Goal: Task Accomplishment & Management: Manage account settings

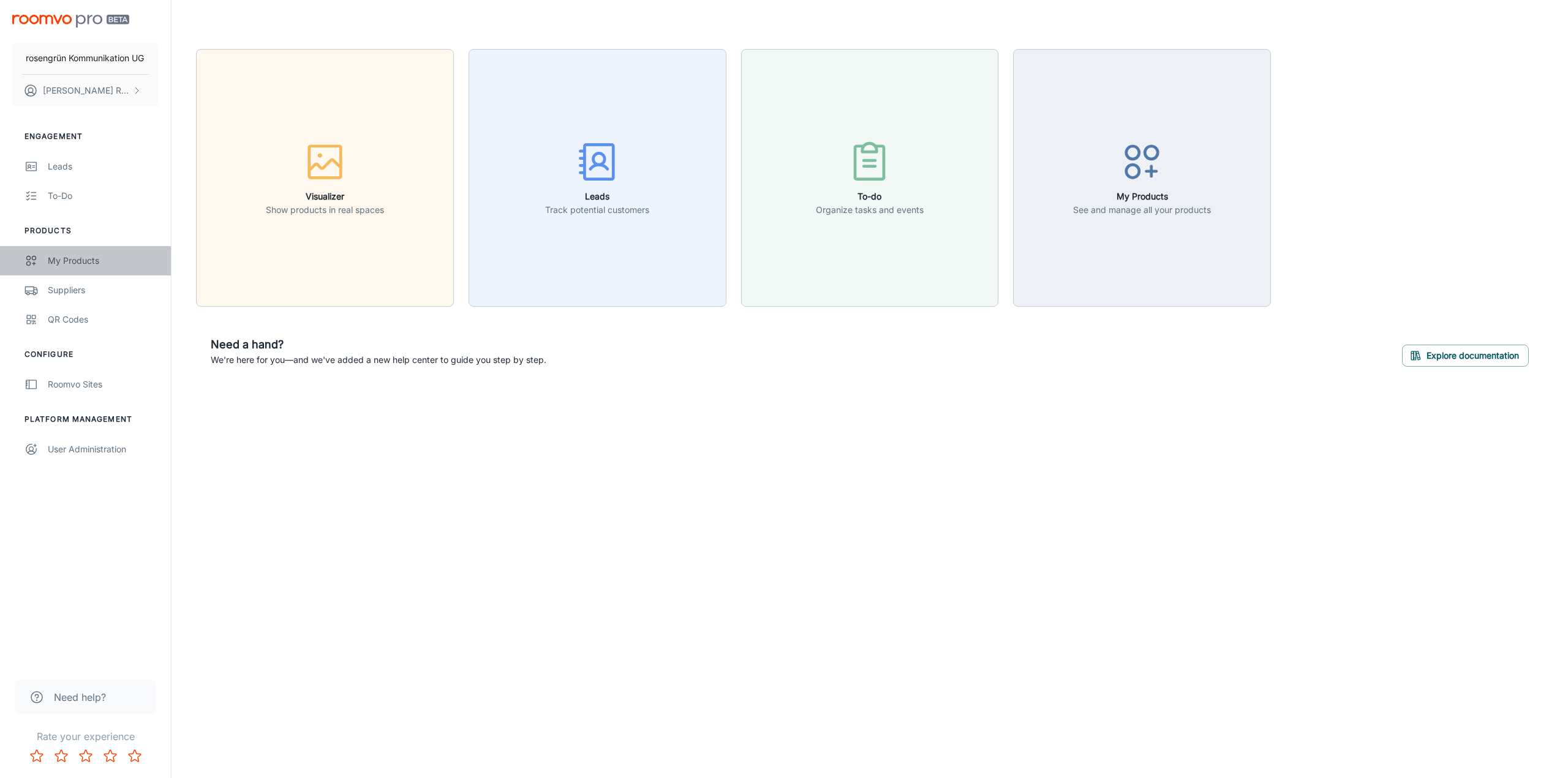
click at [76, 261] on div "My Products" at bounding box center [103, 261] width 111 height 13
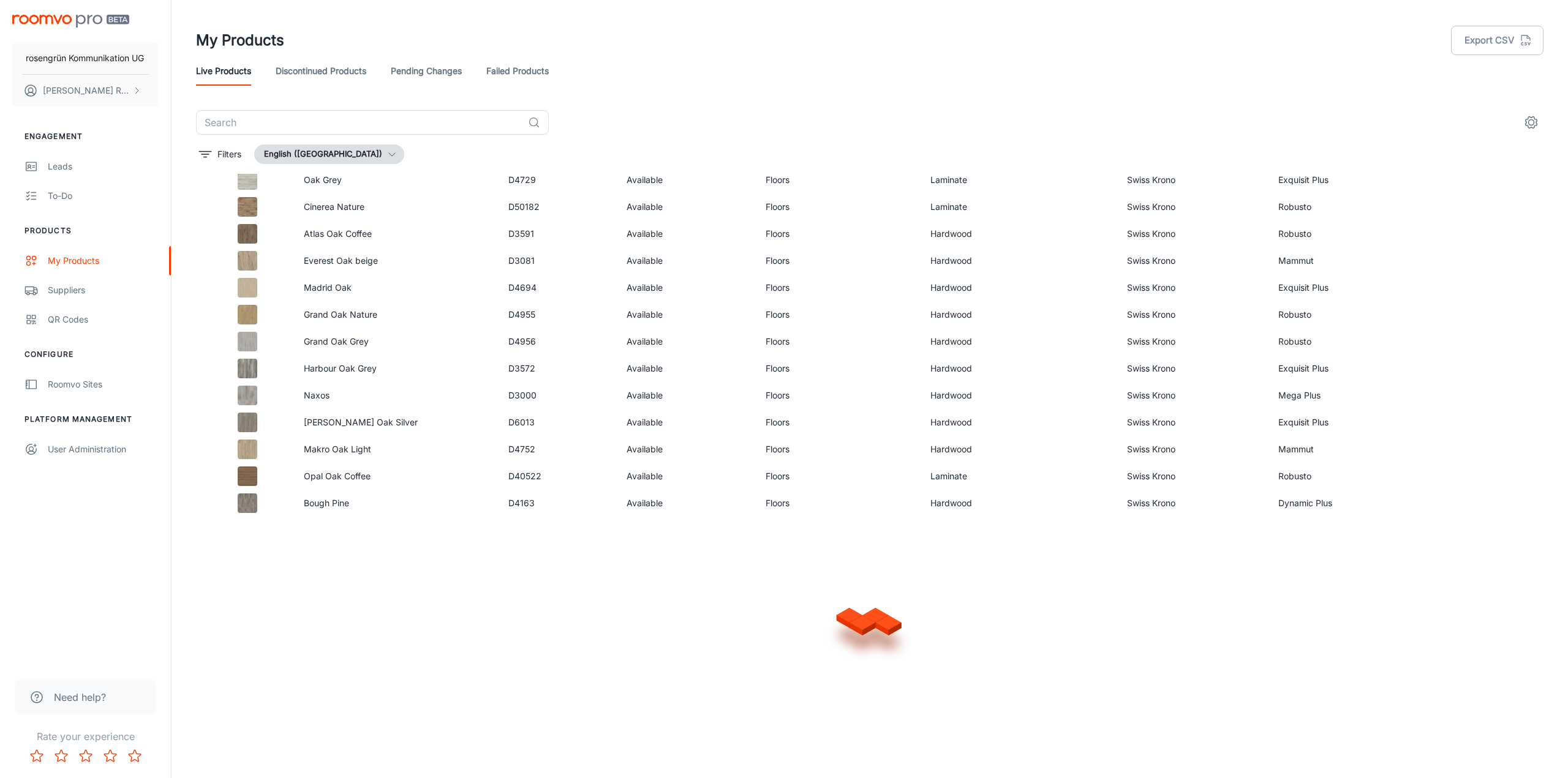
scroll to position [554, 0]
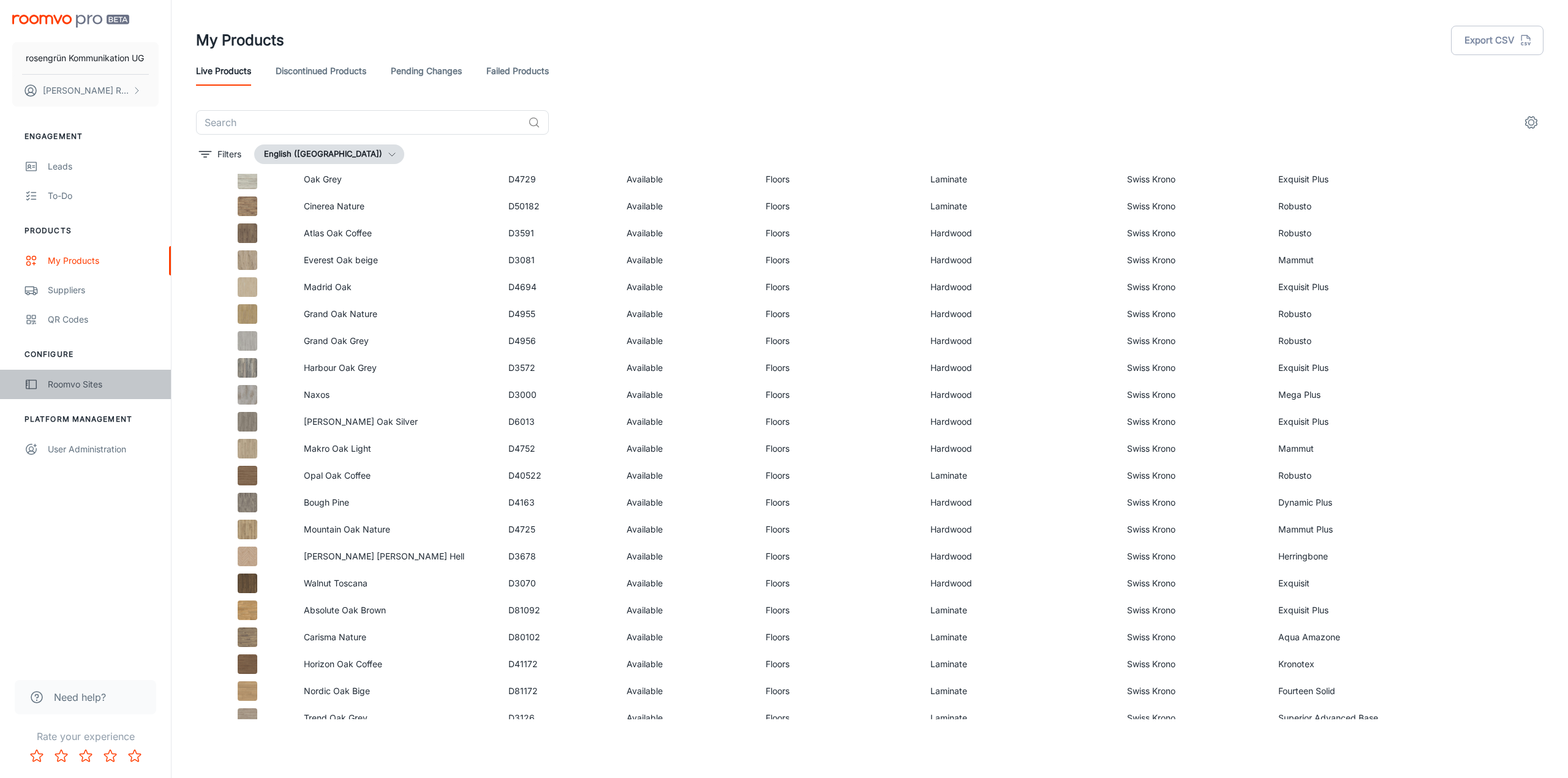
click at [69, 386] on div "Roomvo Sites" at bounding box center [103, 384] width 111 height 13
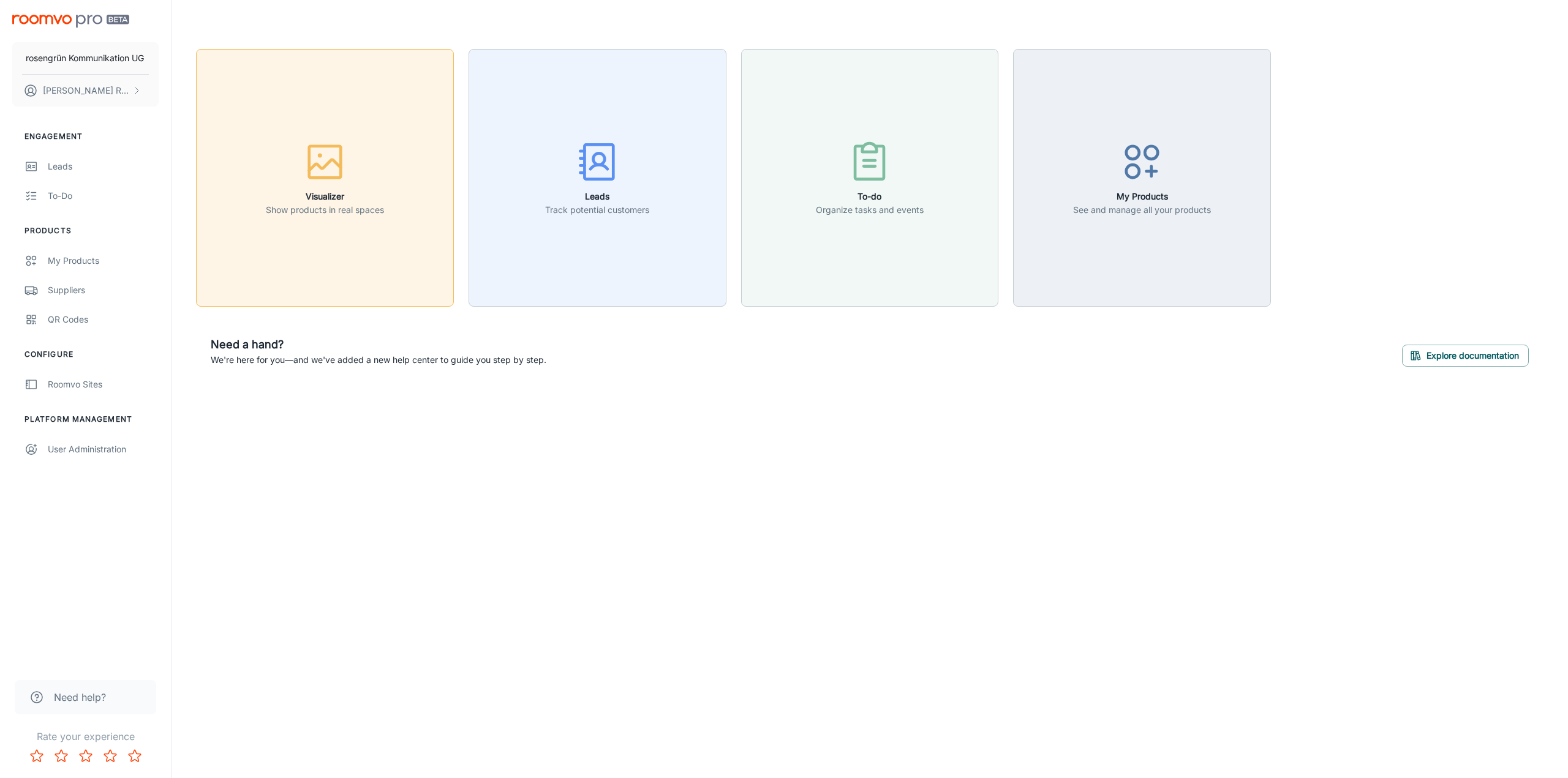
click at [326, 227] on button "Visualizer Show products in real spaces" at bounding box center [325, 178] width 258 height 258
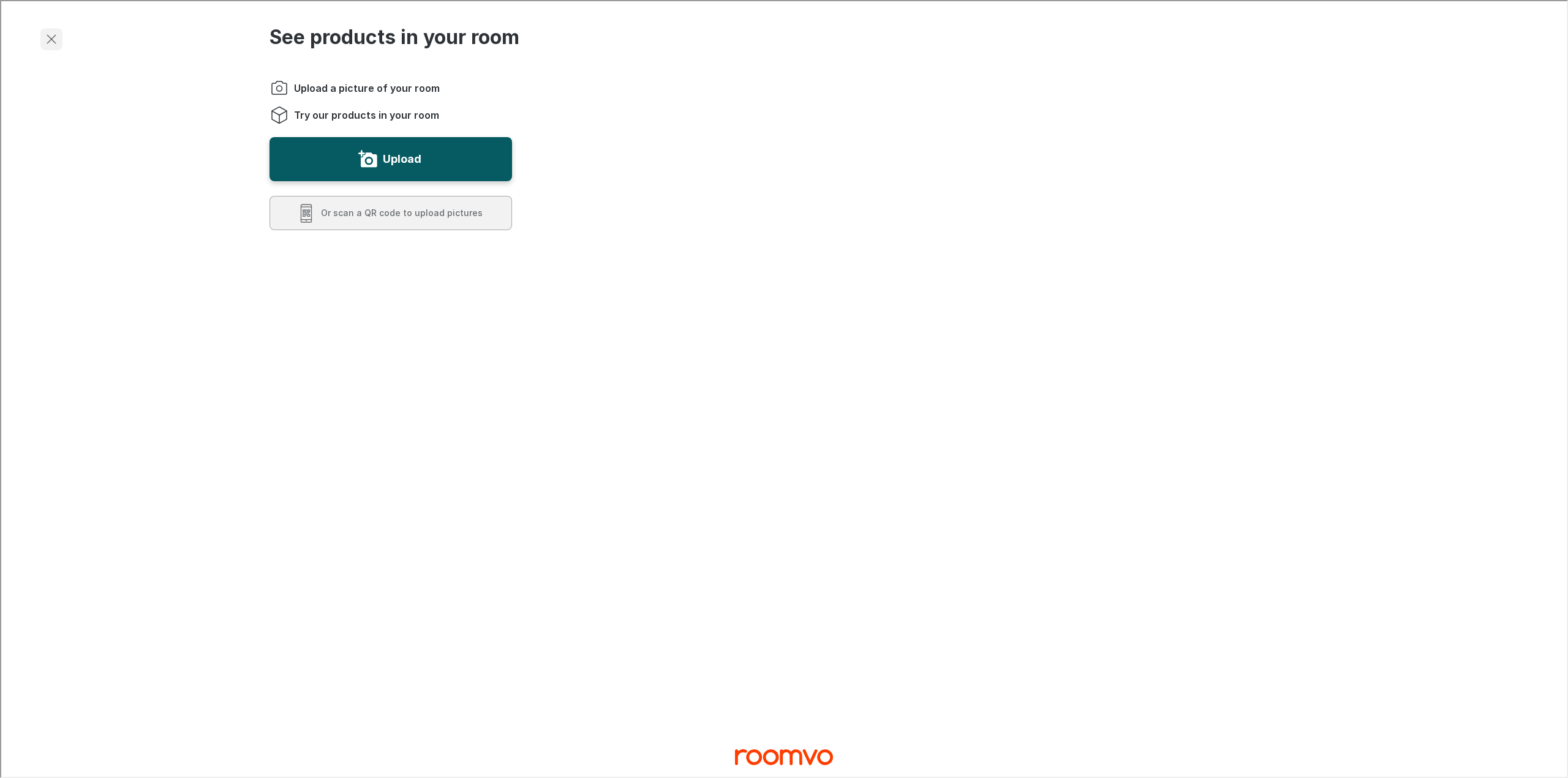
click at [50, 35] on icon "Exit visualizer" at bounding box center [50, 37] width 15 height 15
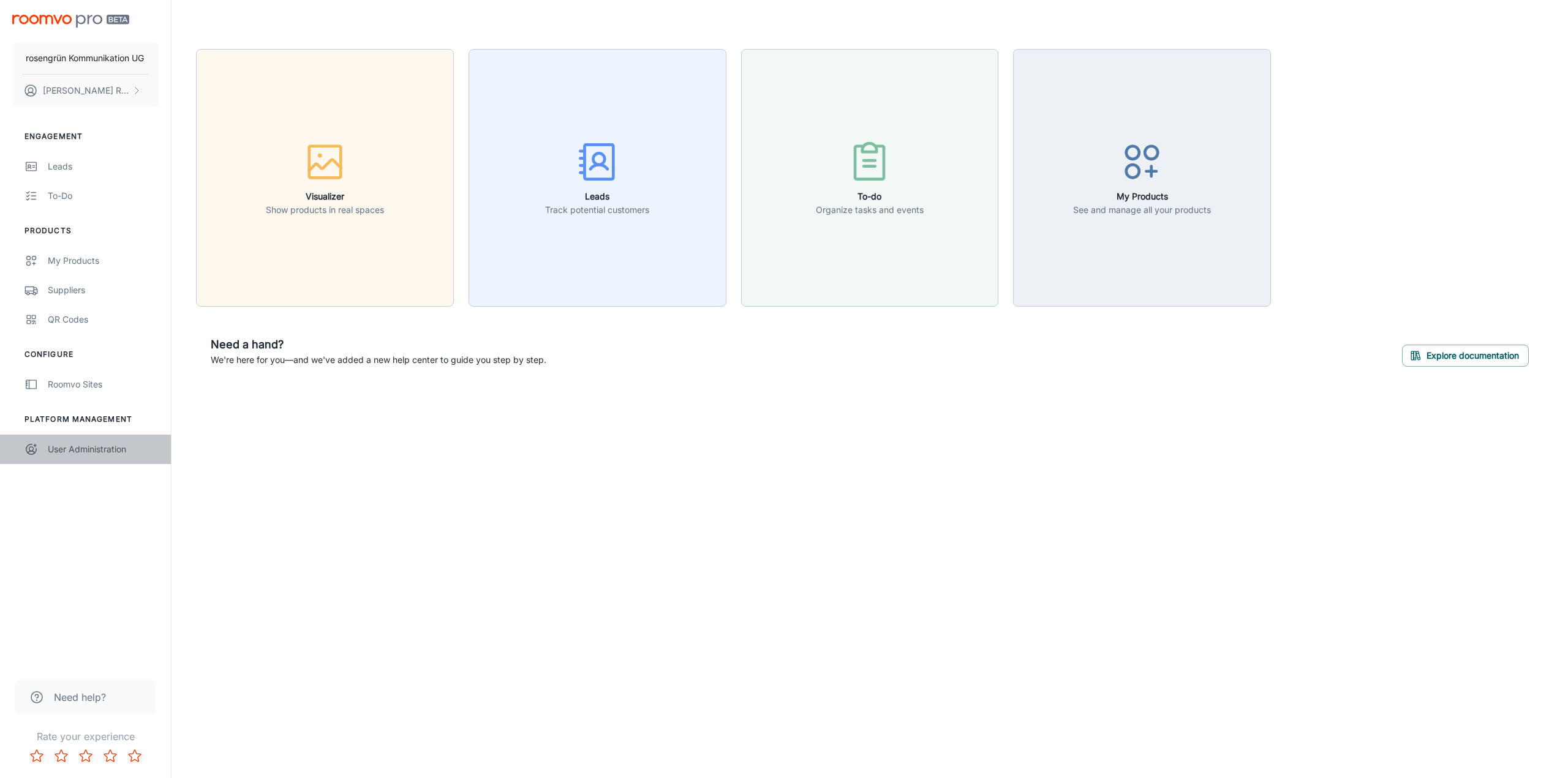
click at [73, 456] on div "User Administration" at bounding box center [103, 449] width 111 height 13
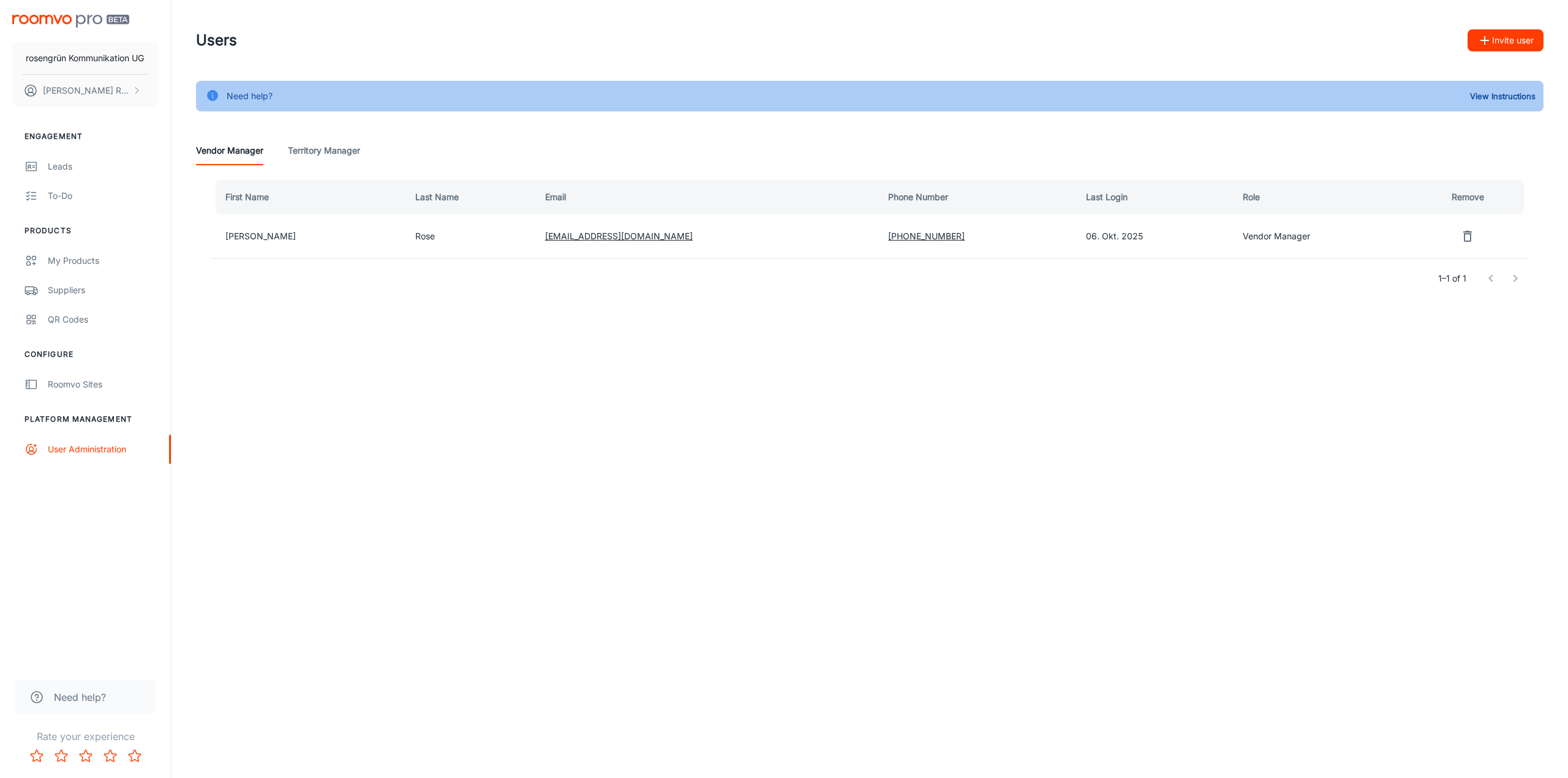
click at [319, 153] on Manager "Territory Manager" at bounding box center [324, 151] width 73 height 30
click at [227, 147] on Manager "Vendor Manager" at bounding box center [229, 151] width 67 height 30
click at [75, 380] on div "Roomvo Sites" at bounding box center [103, 384] width 111 height 13
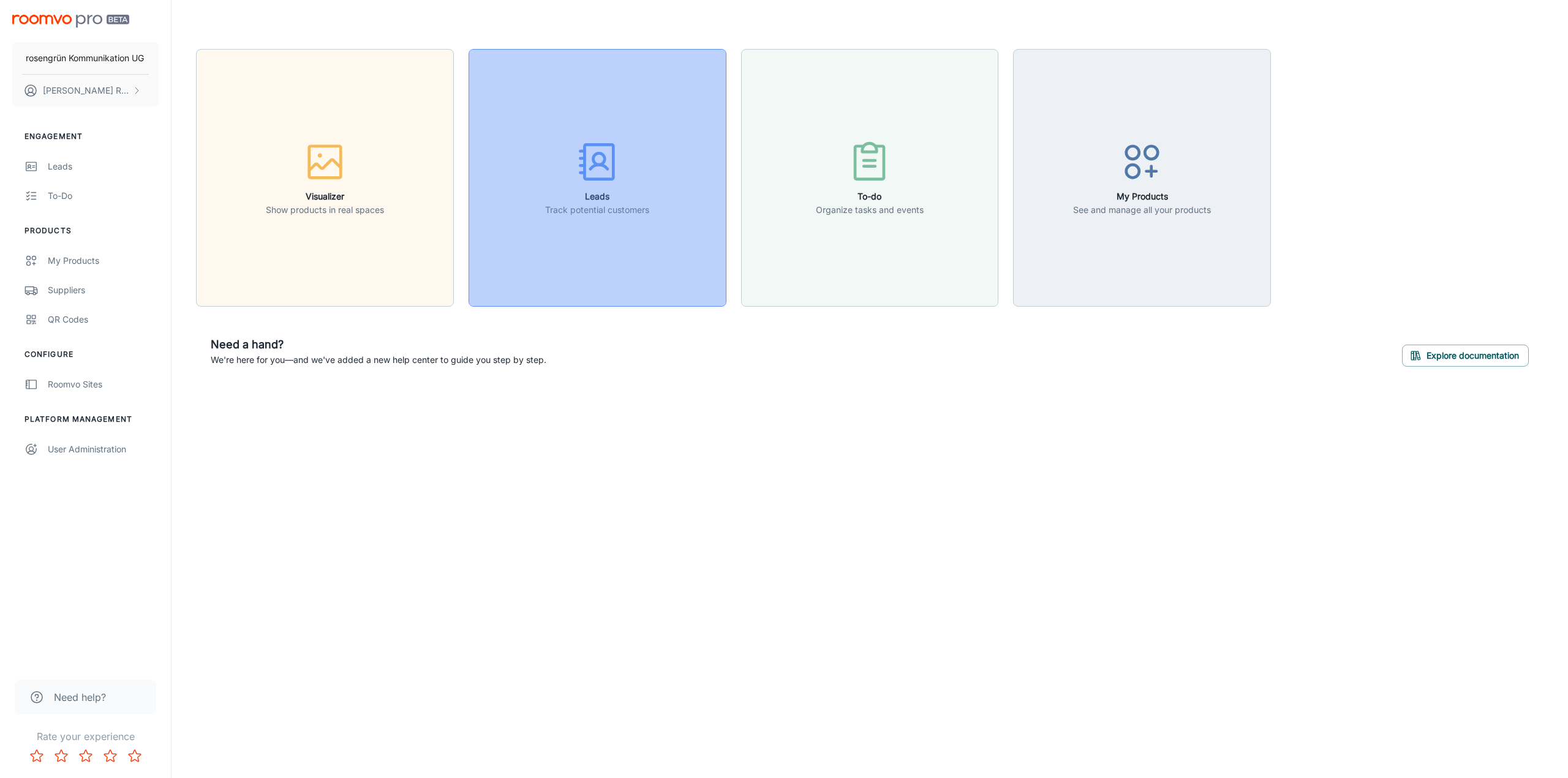
click at [610, 253] on button "Leads Track potential customers" at bounding box center [597, 178] width 258 height 258
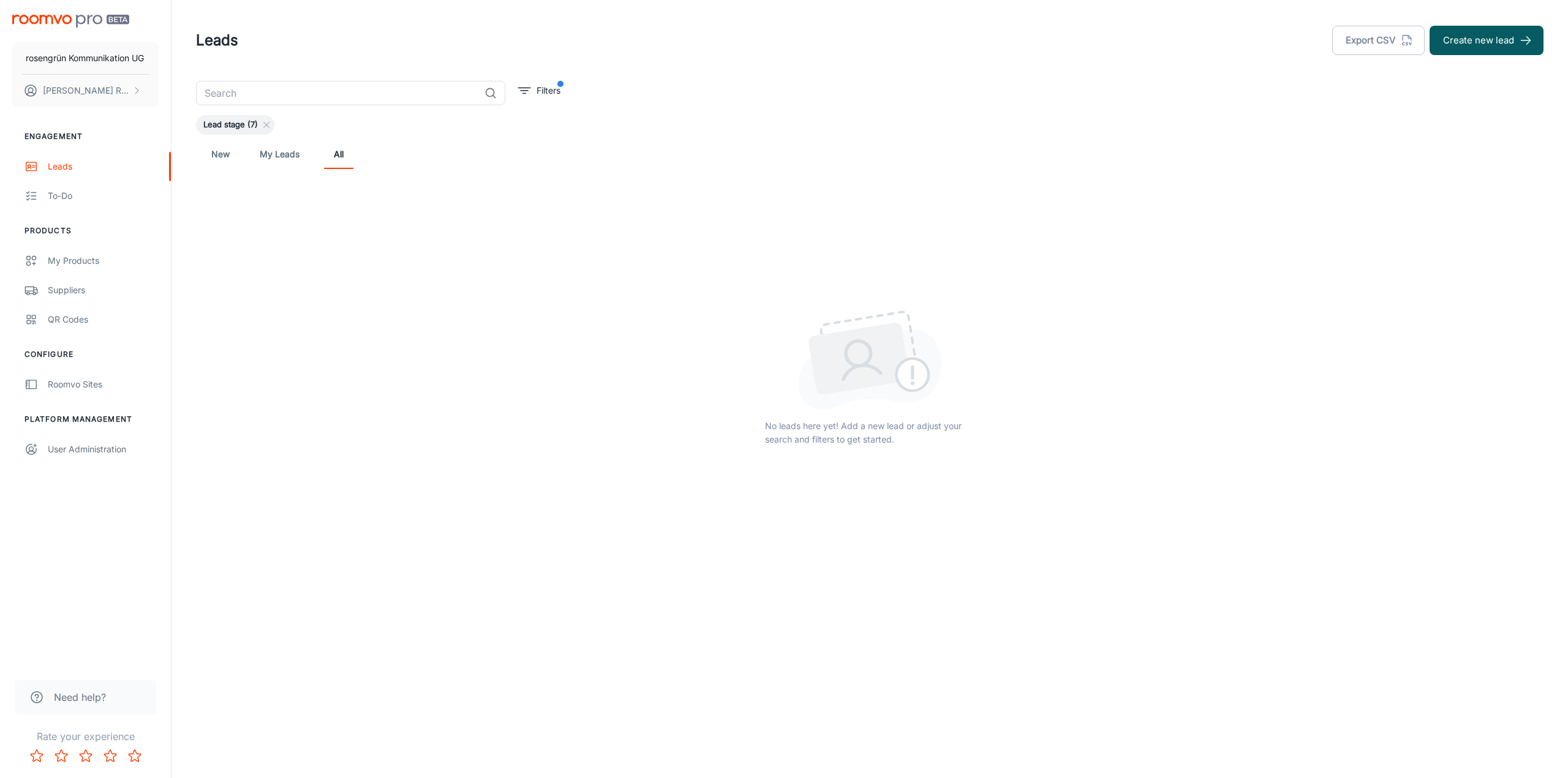
click at [277, 156] on link "My Leads" at bounding box center [279, 155] width 40 height 30
click at [227, 154] on link "New" at bounding box center [221, 155] width 30 height 30
click at [108, 368] on ul "Configure Roomvo Sites" at bounding box center [85, 374] width 171 height 50
click at [80, 292] on div "Suppliers" at bounding box center [103, 290] width 111 height 13
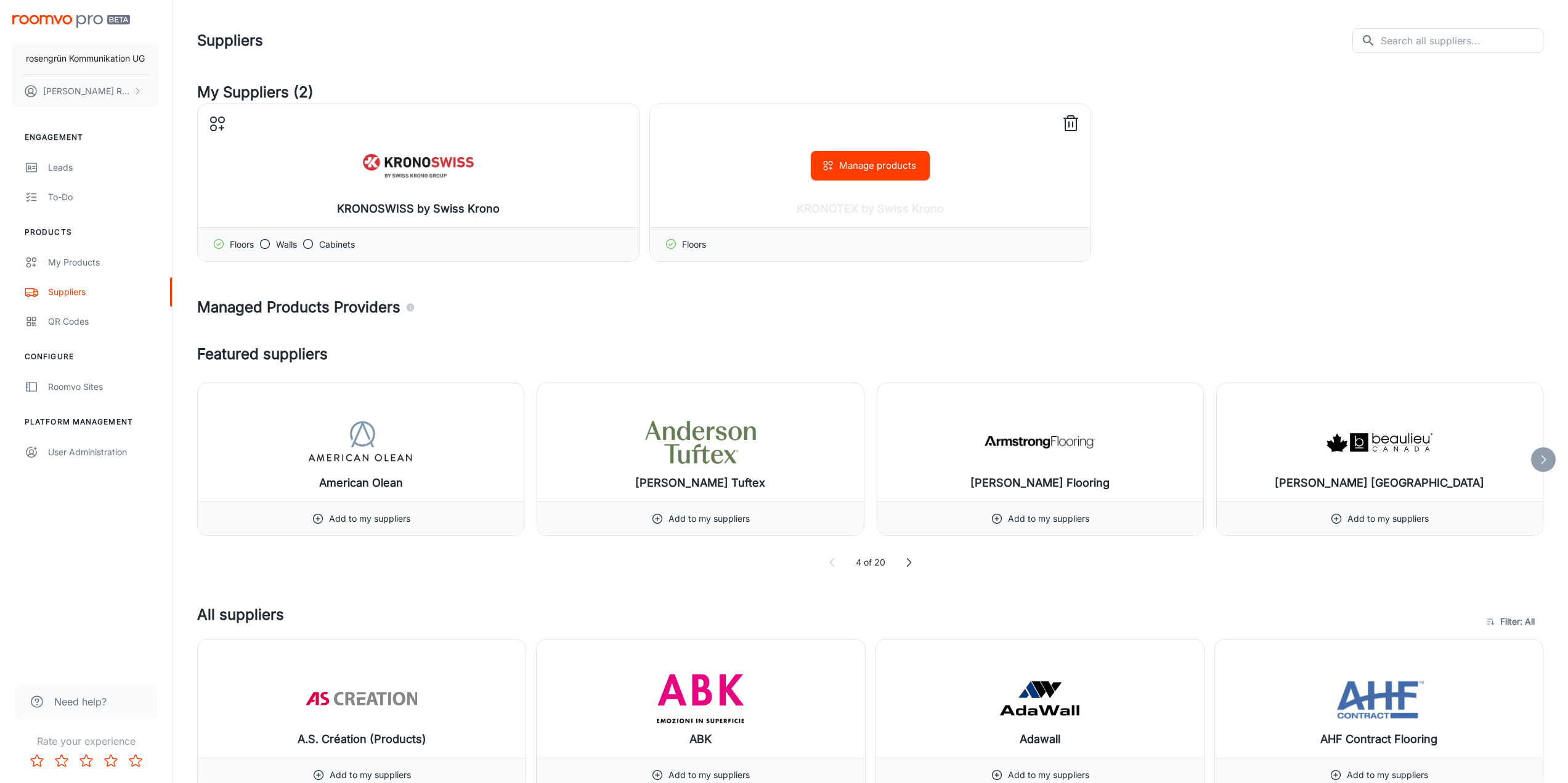
click at [777, 230] on div "Floors" at bounding box center [871, 244] width 441 height 34
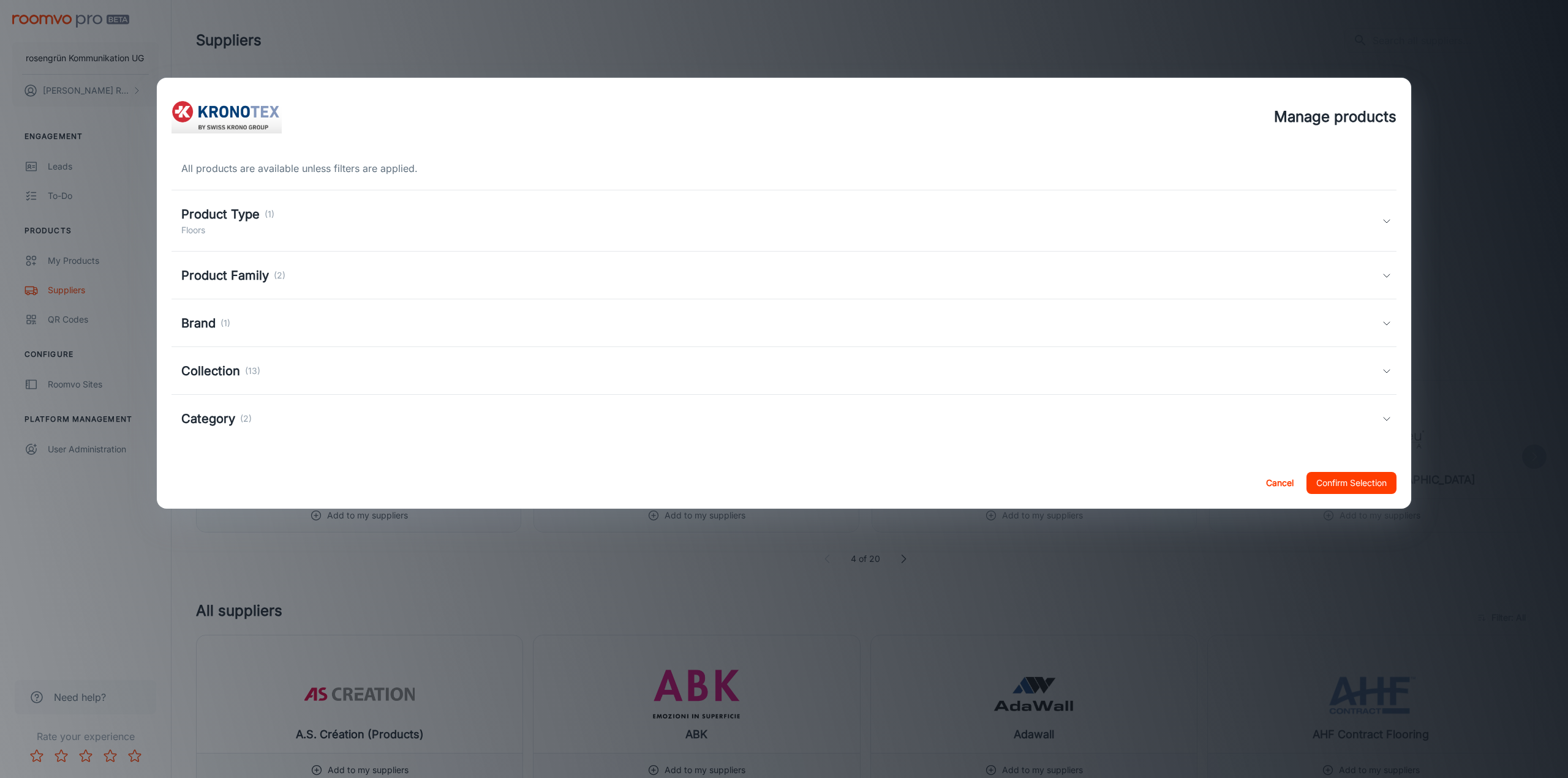
click at [194, 330] on h5 "Brand" at bounding box center [198, 324] width 34 height 19
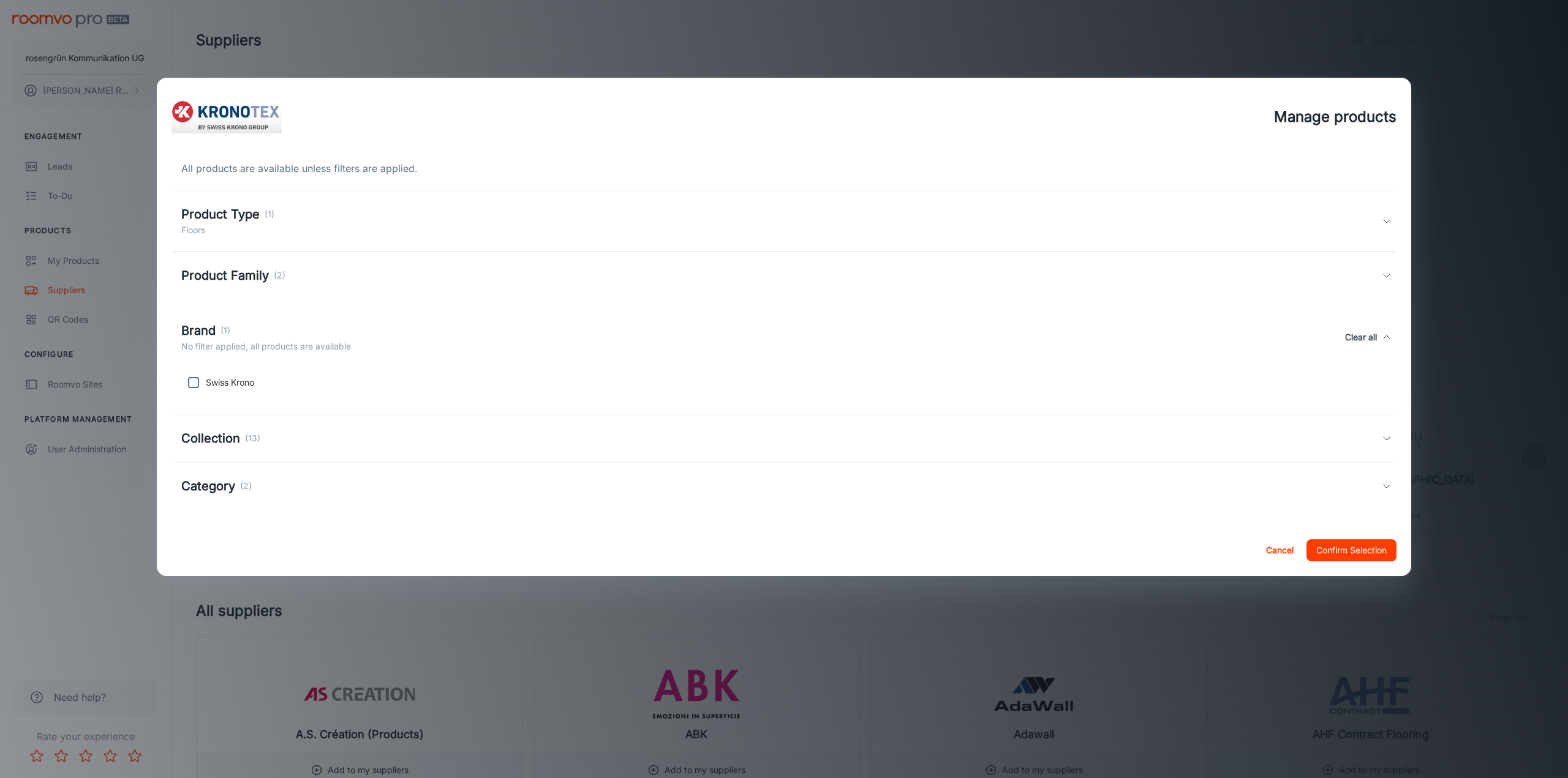
click at [193, 330] on h5 "Brand" at bounding box center [198, 331] width 34 height 19
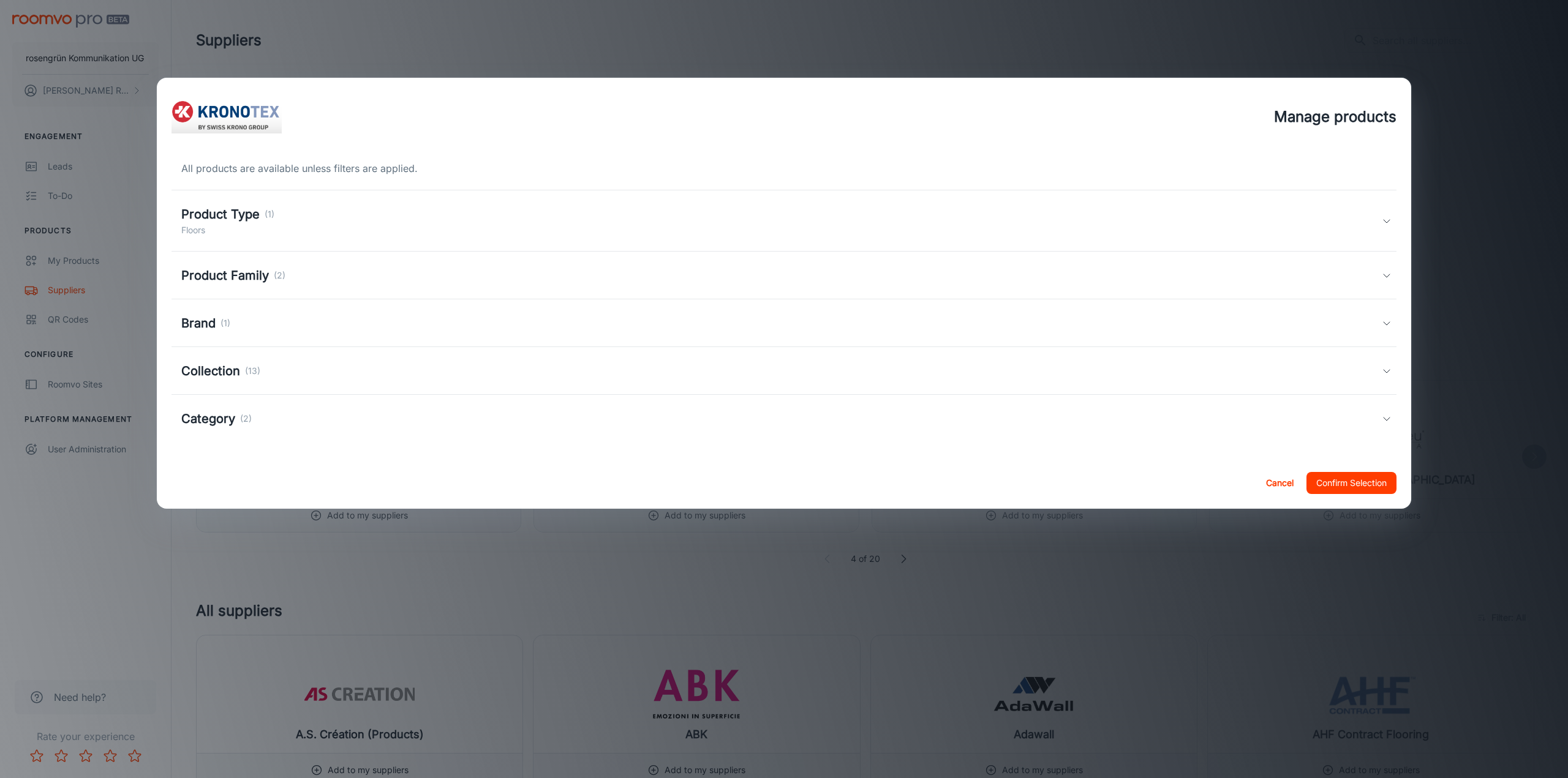
click at [203, 378] on h5 "Collection" at bounding box center [210, 371] width 59 height 19
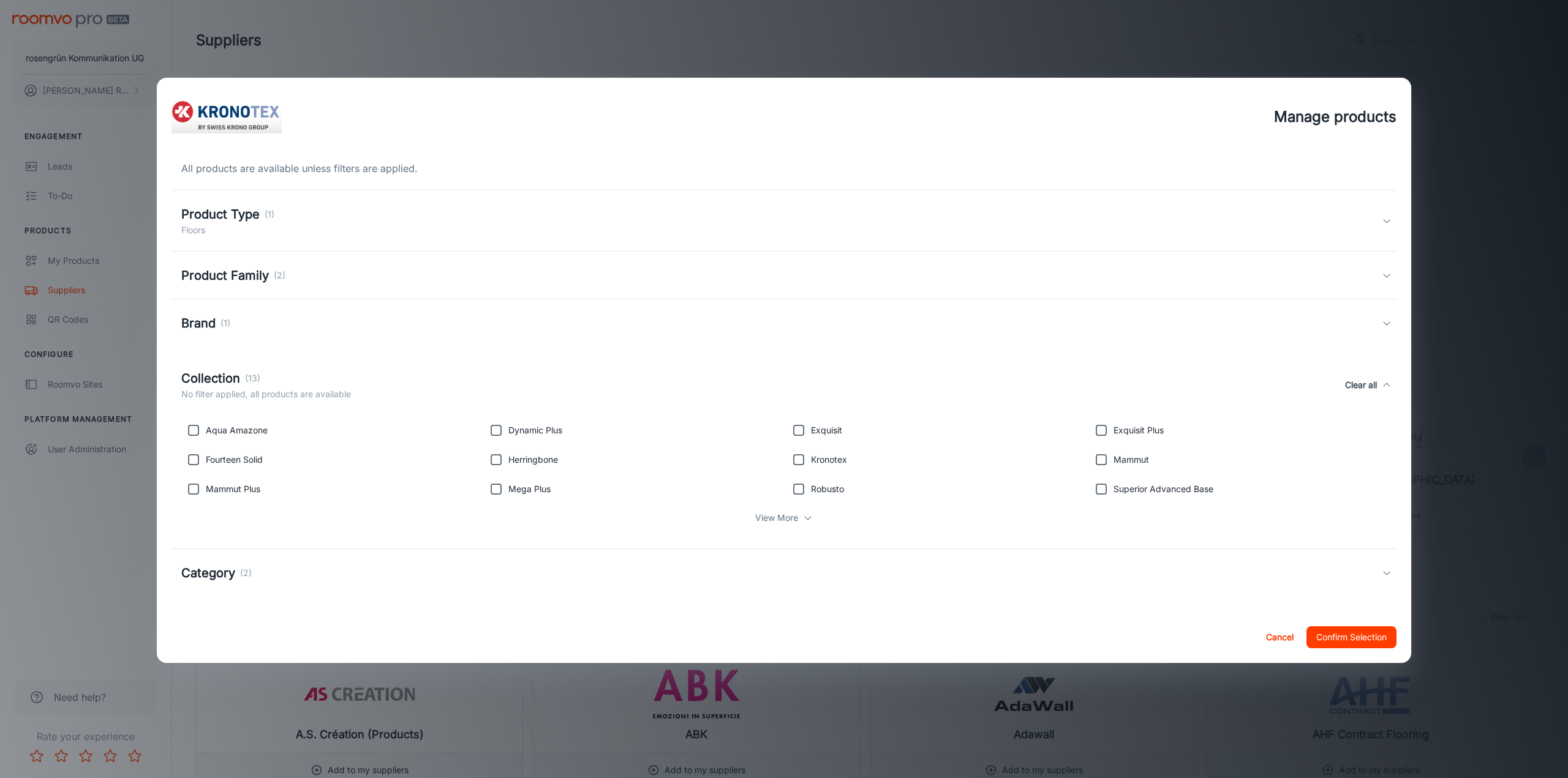
click at [203, 378] on h5 "Collection" at bounding box center [210, 378] width 59 height 19
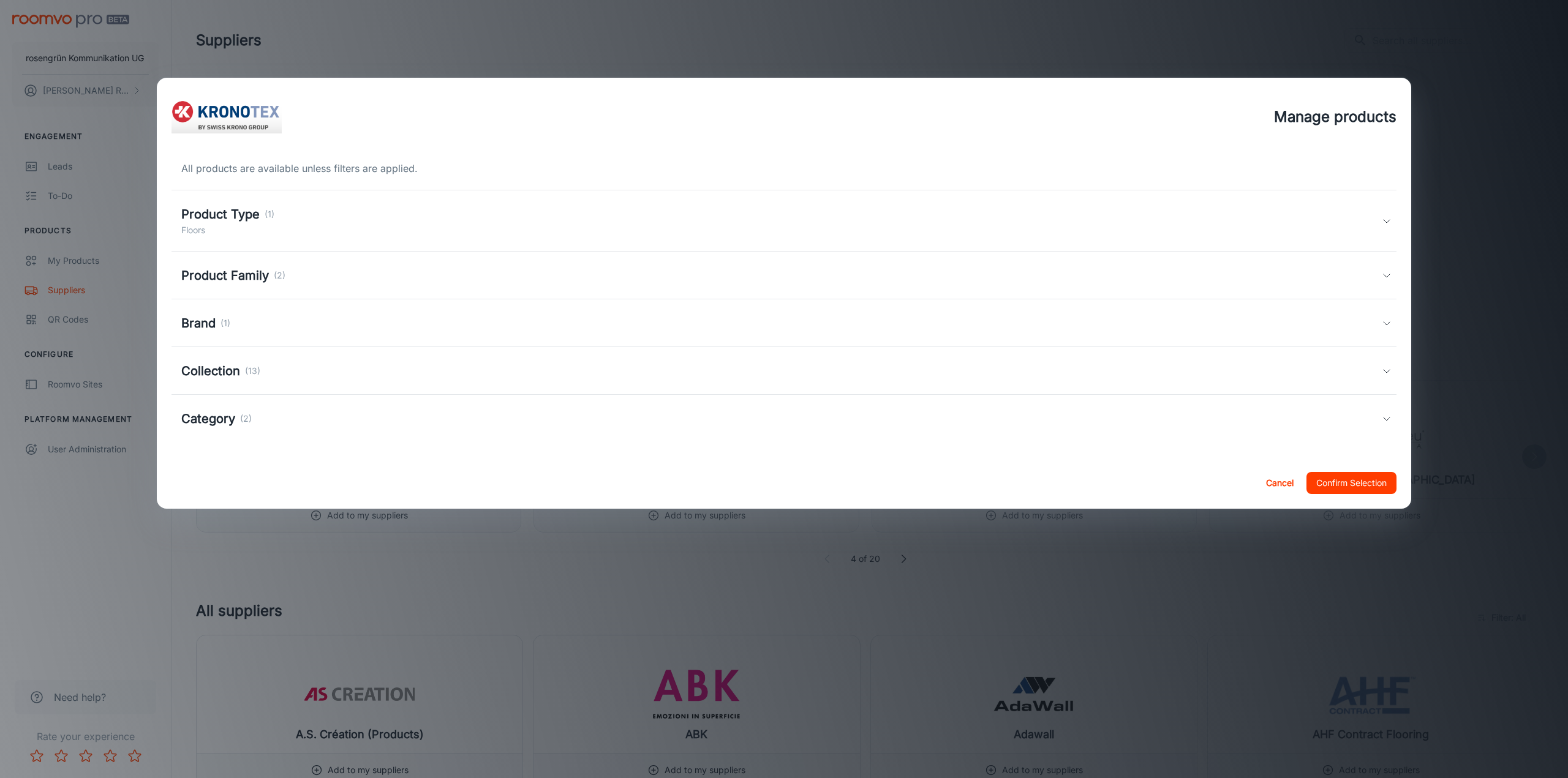
click at [207, 428] on div "Category (2)" at bounding box center [784, 418] width 1225 height 48
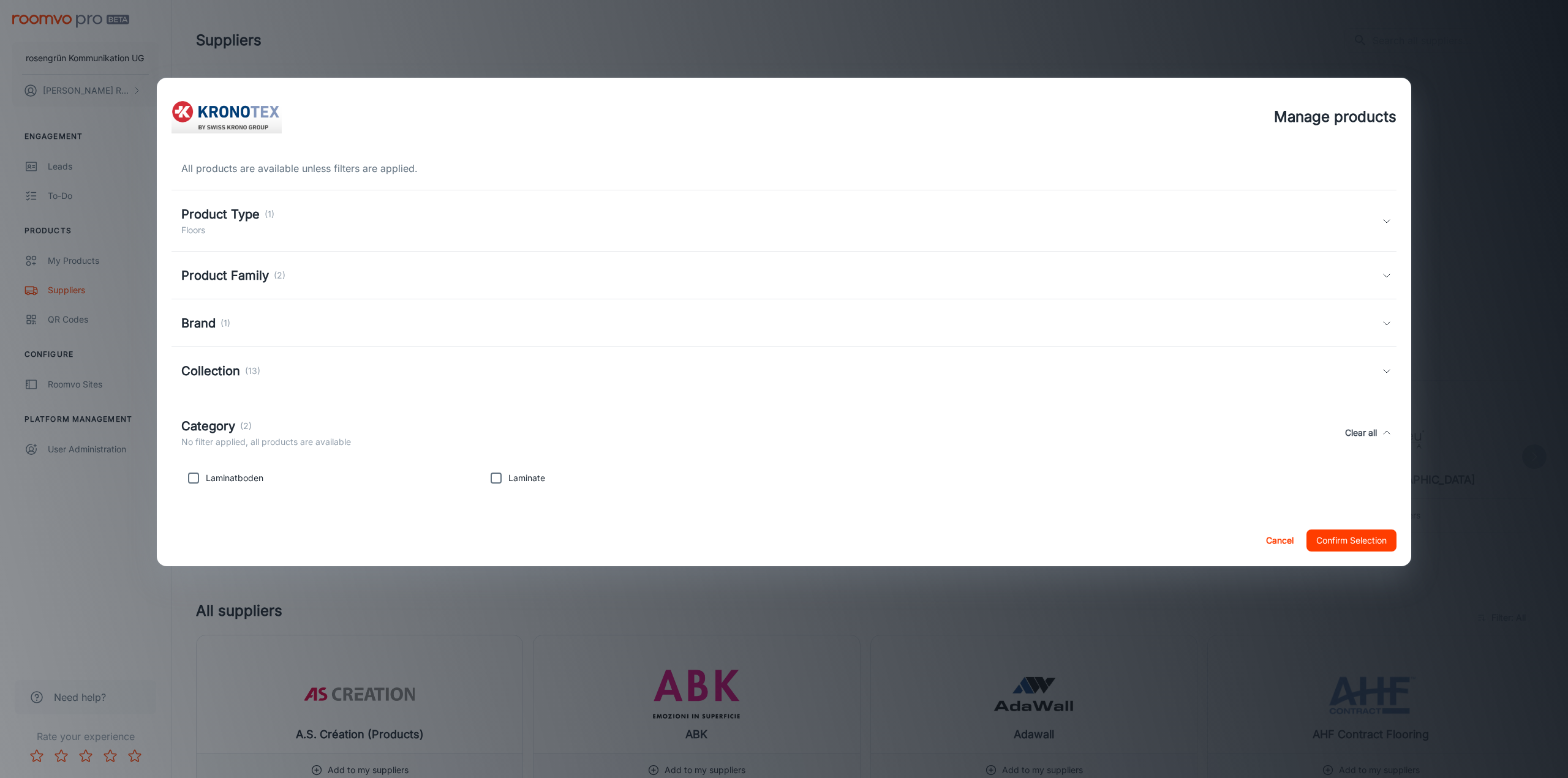
click at [207, 428] on h5 "Category" at bounding box center [208, 426] width 54 height 19
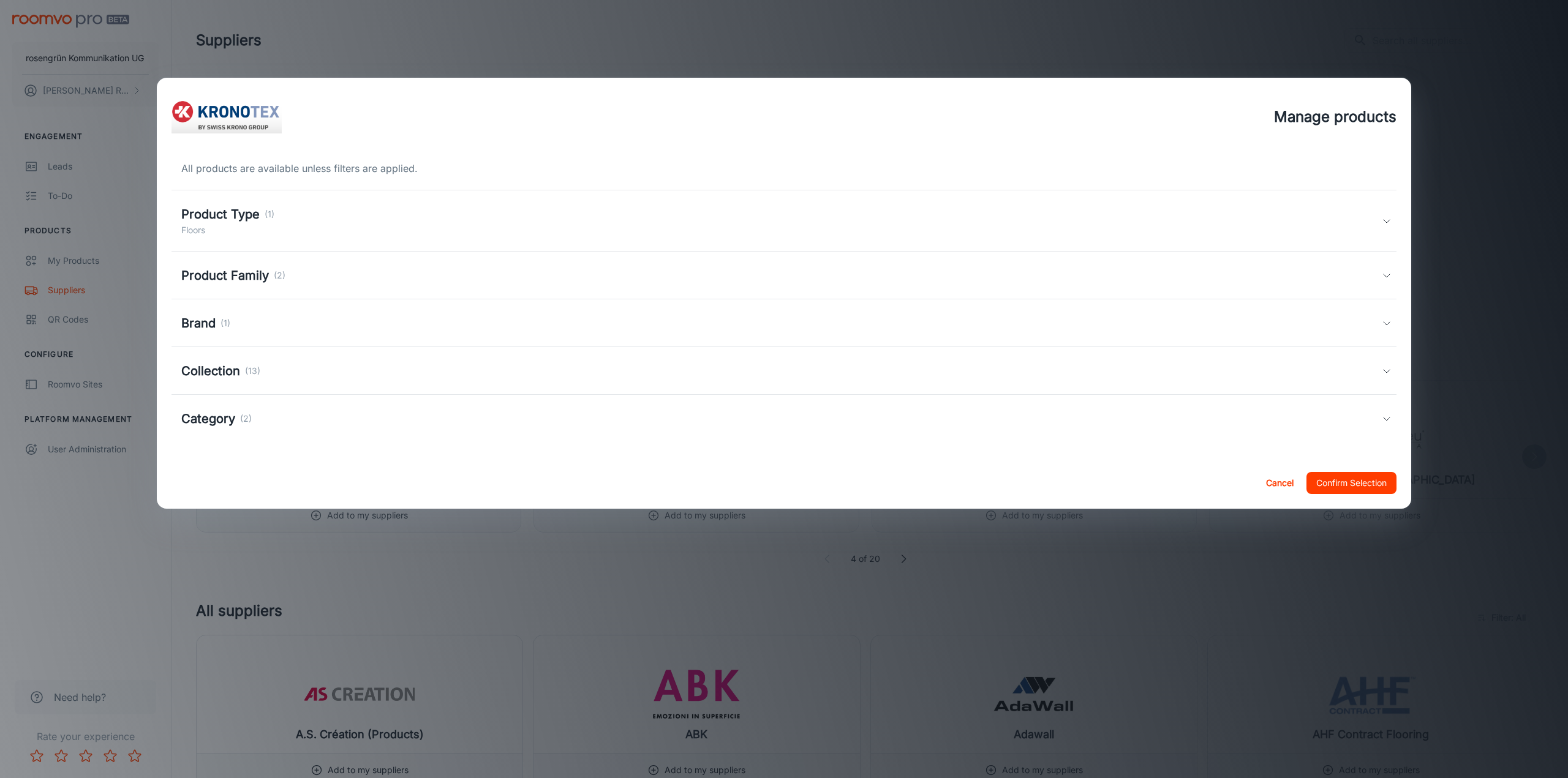
click at [82, 509] on div "Manage products All products are available unless filters are applied. Product …" at bounding box center [784, 389] width 1568 height 778
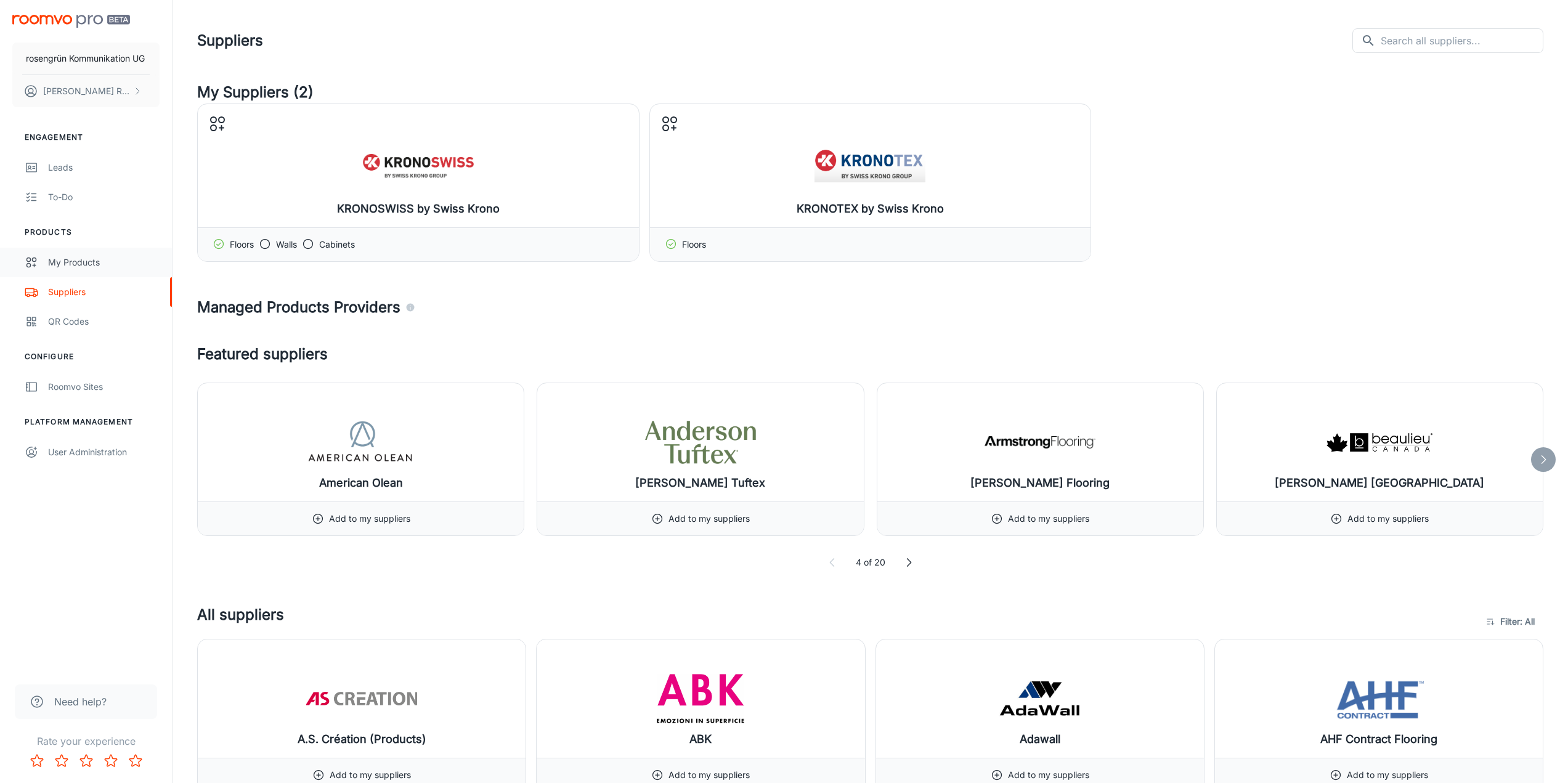
click at [85, 264] on div "My Products" at bounding box center [104, 262] width 111 height 13
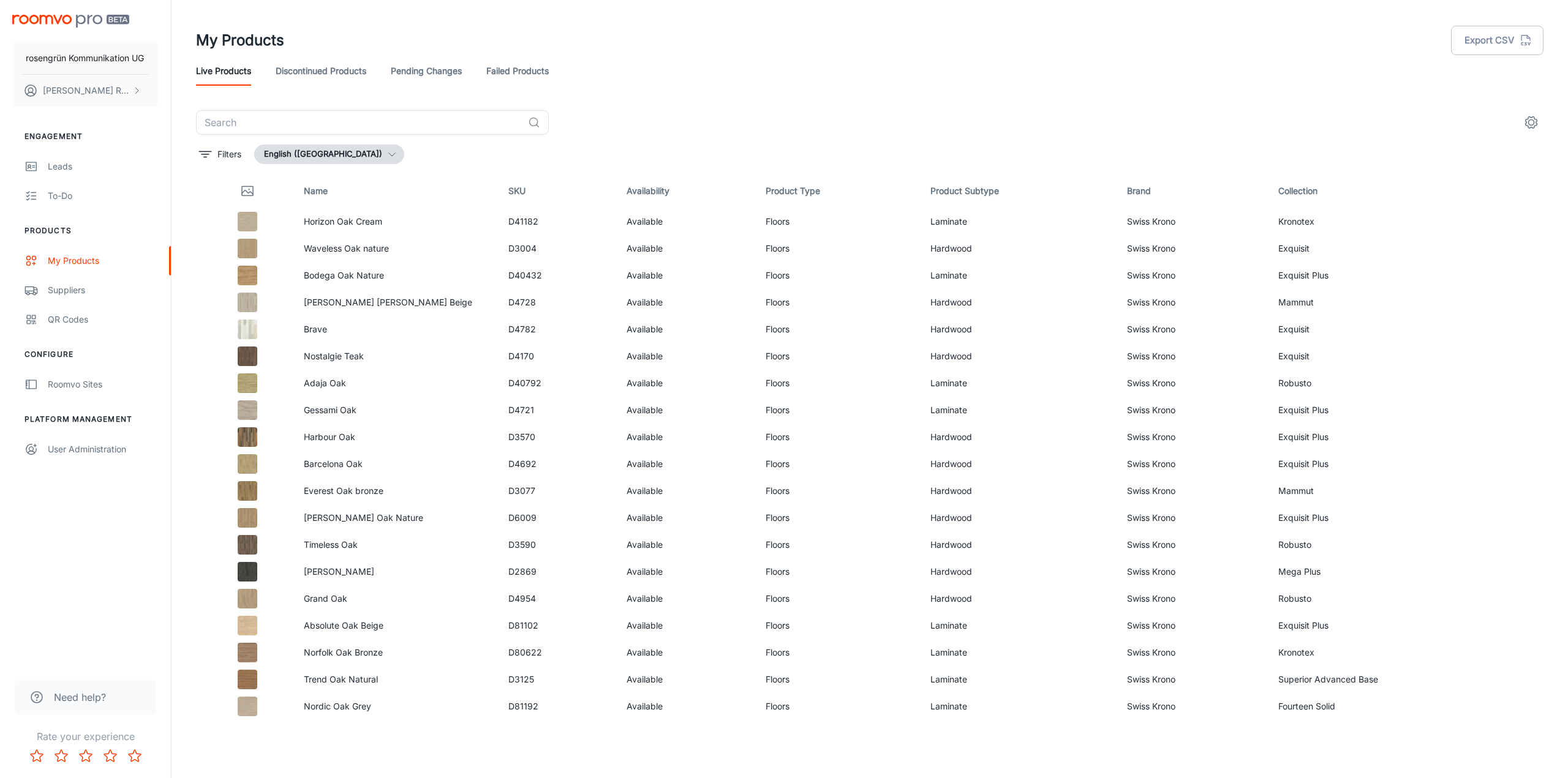
click at [280, 82] on link "Discontinued Products" at bounding box center [321, 71] width 91 height 30
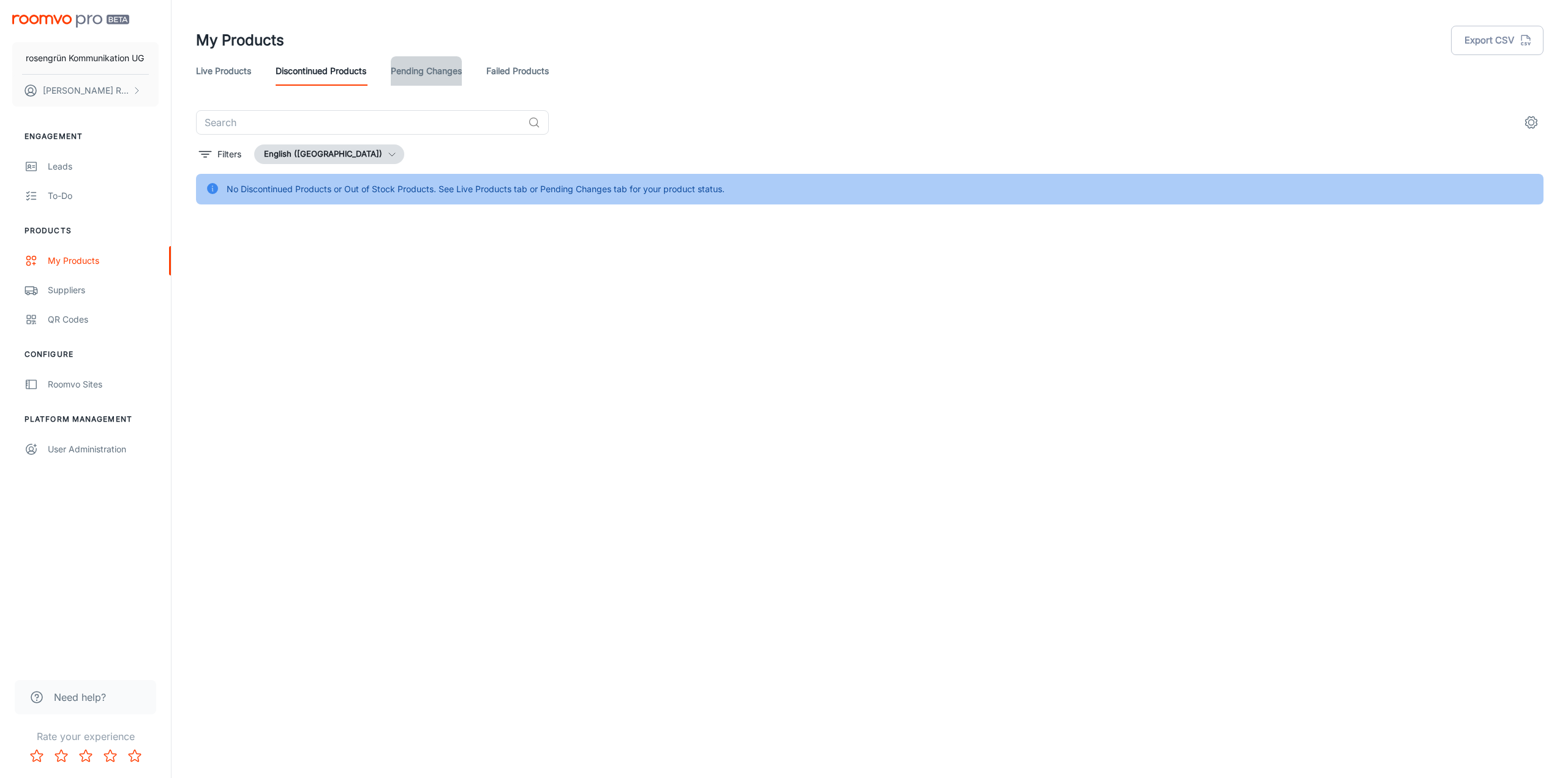
click at [401, 76] on link "Pending Changes" at bounding box center [426, 71] width 71 height 30
click at [500, 78] on link "Failed Products" at bounding box center [517, 71] width 62 height 30
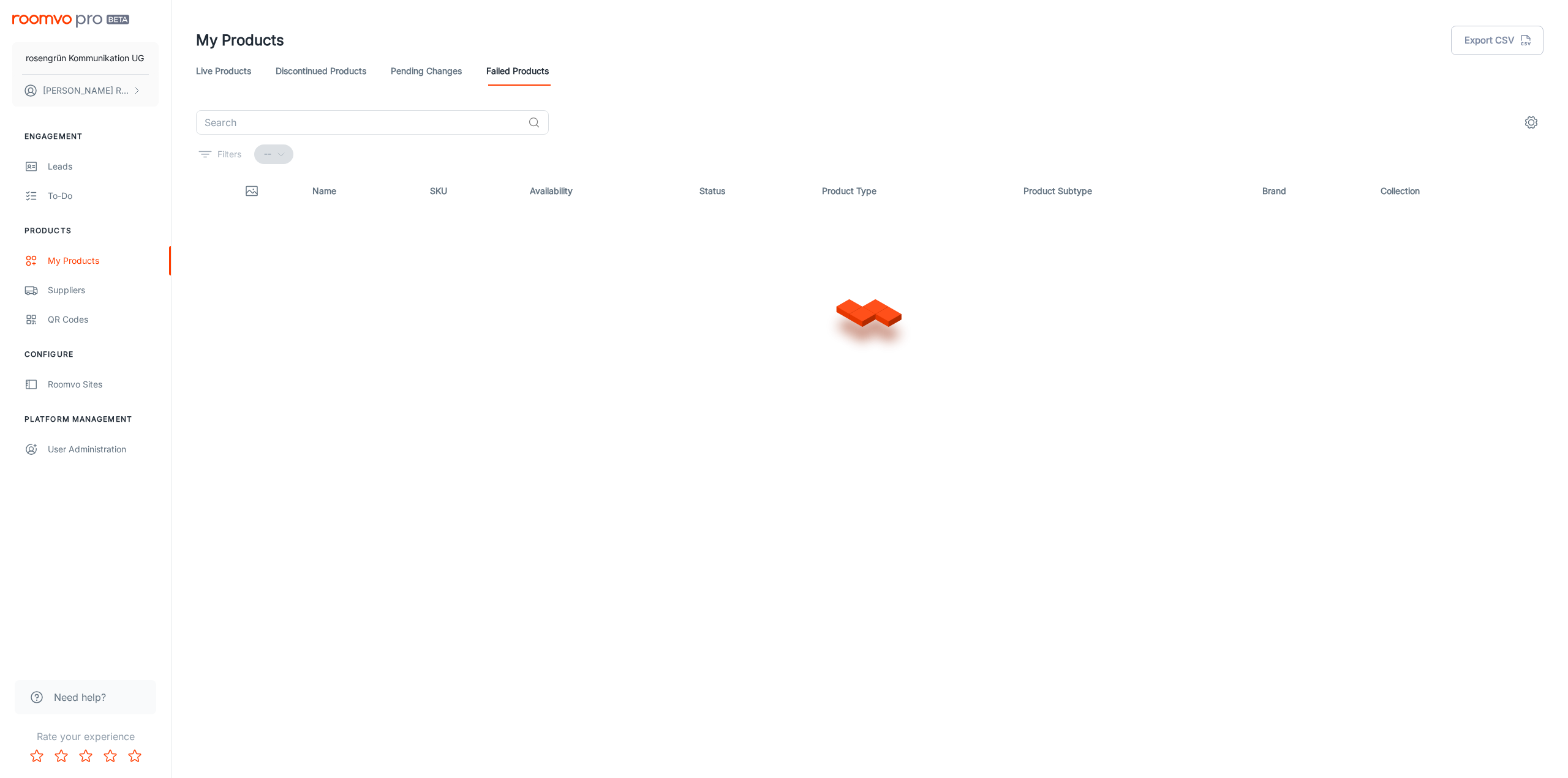
click at [219, 84] on link "Live Products" at bounding box center [223, 71] width 55 height 30
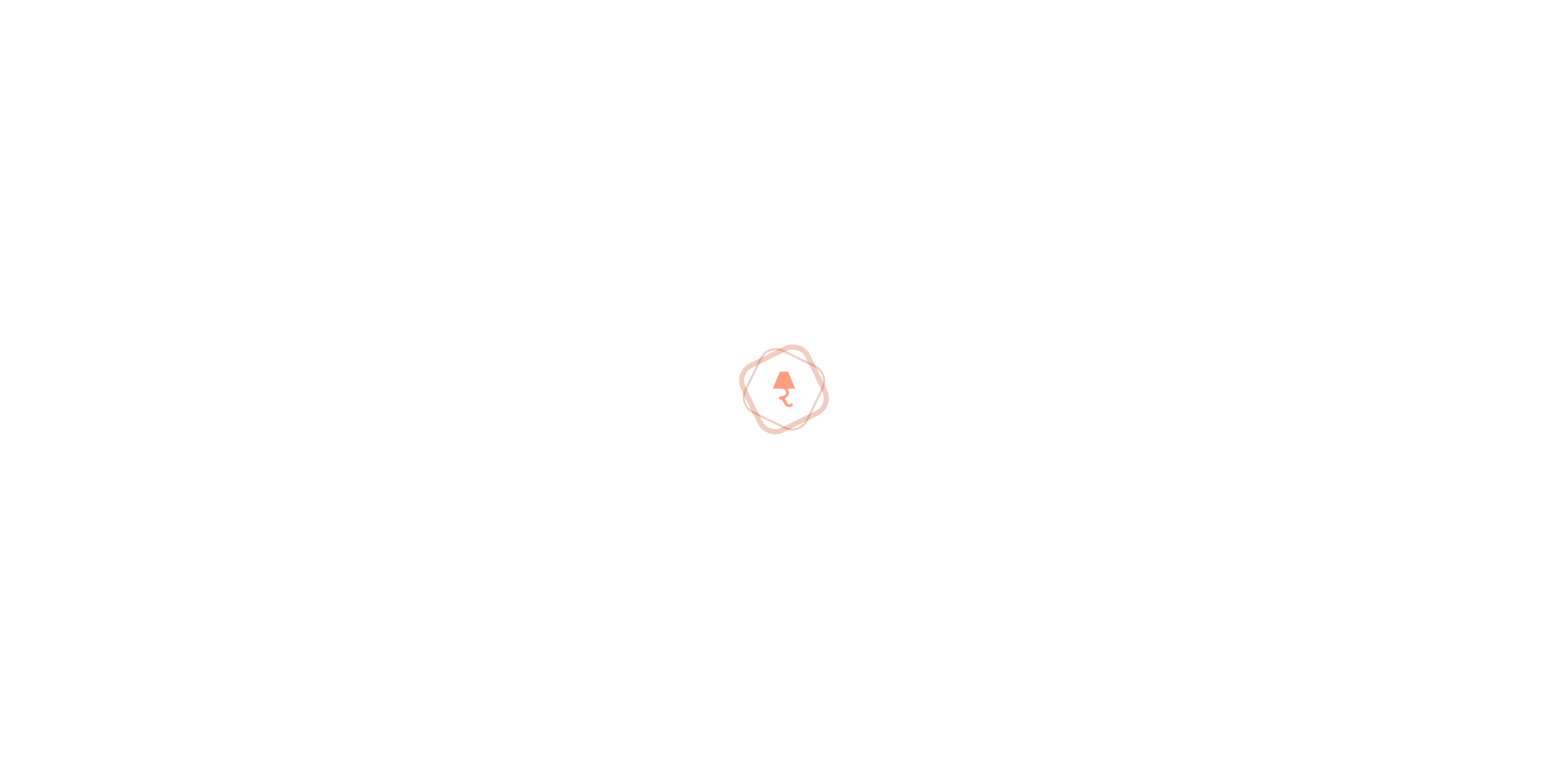
click at [107, 87] on div at bounding box center [784, 389] width 1568 height 778
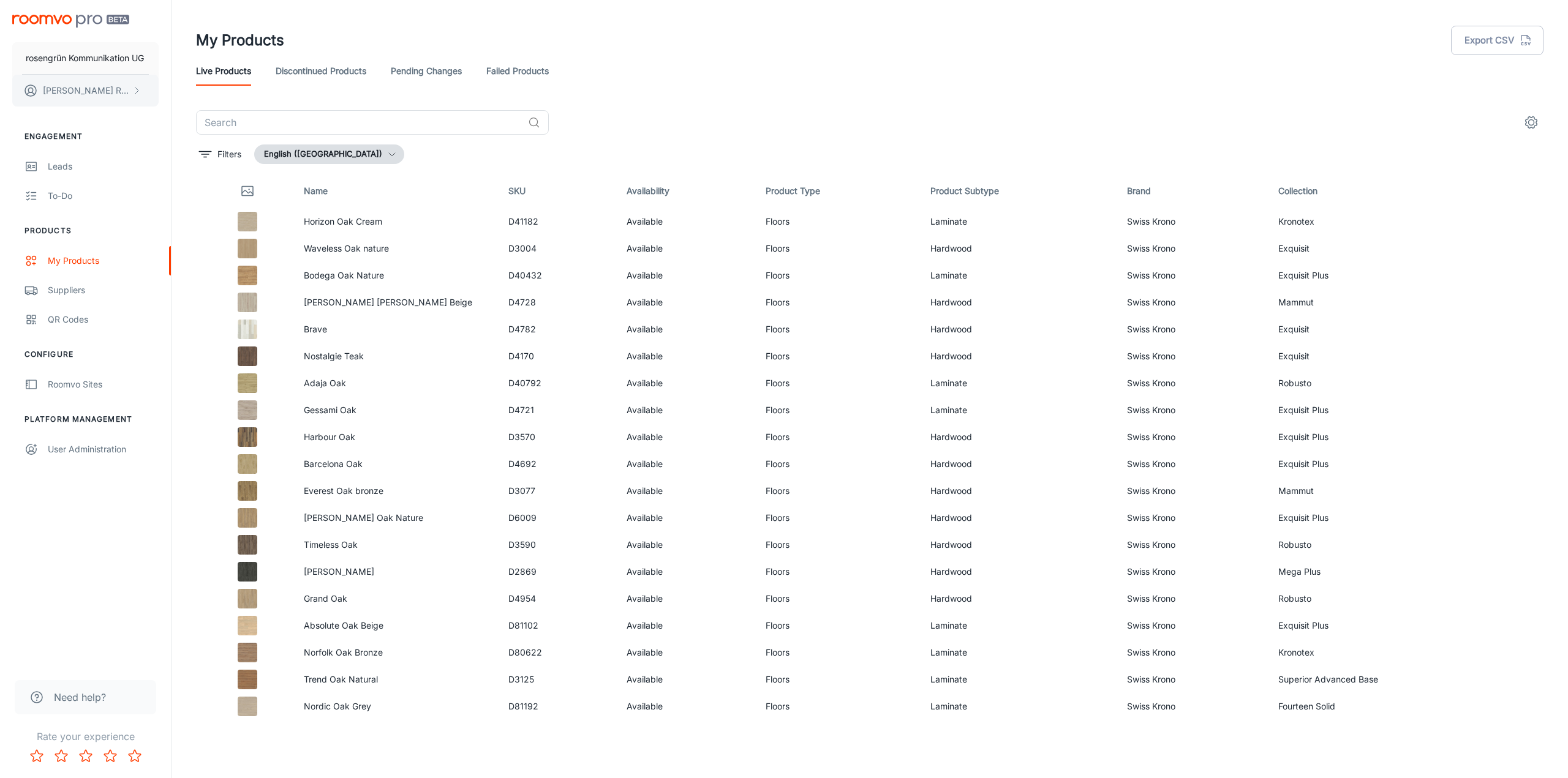
click at [88, 92] on p "[PERSON_NAME]" at bounding box center [86, 91] width 87 height 13
click at [168, 87] on li "User Profile" at bounding box center [191, 90] width 66 height 21
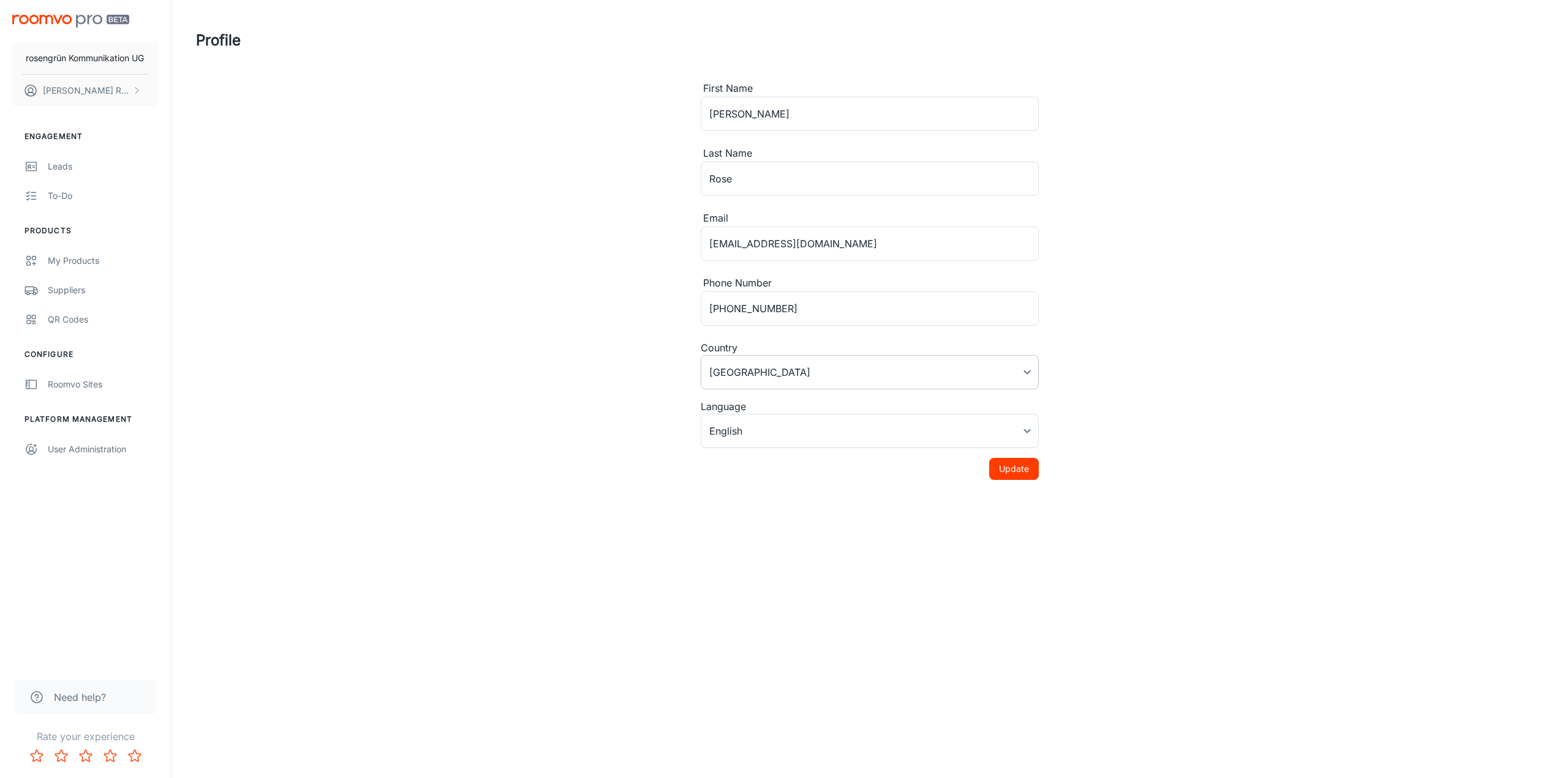
click at [752, 377] on body "rosengrün Kommunikation UG [PERSON_NAME] Engagement Leads To-do Products My Pro…" at bounding box center [784, 389] width 1568 height 778
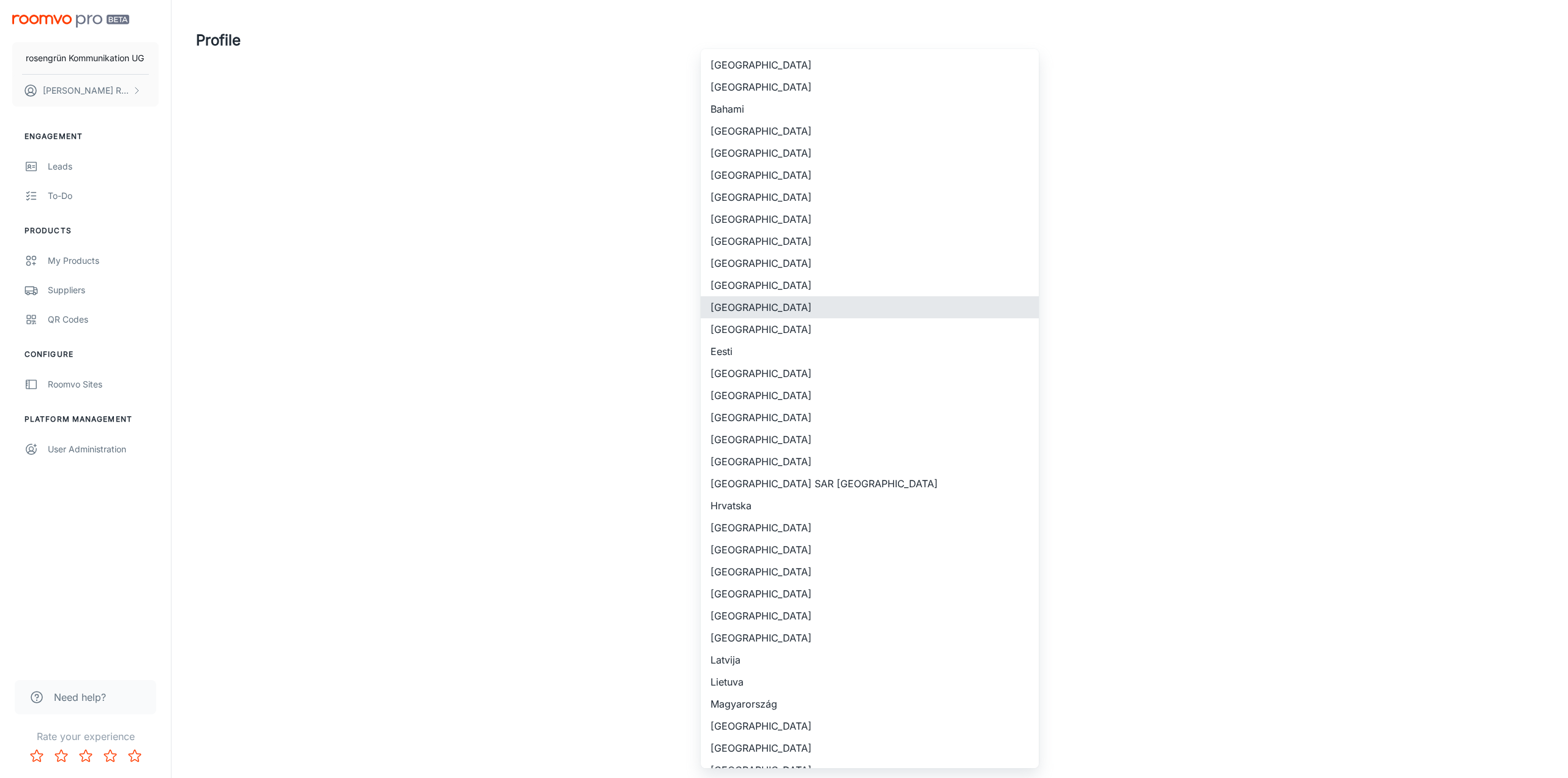
click at [747, 331] on li "[GEOGRAPHIC_DATA]" at bounding box center [869, 329] width 338 height 22
type input "[GEOGRAPHIC_DATA]"
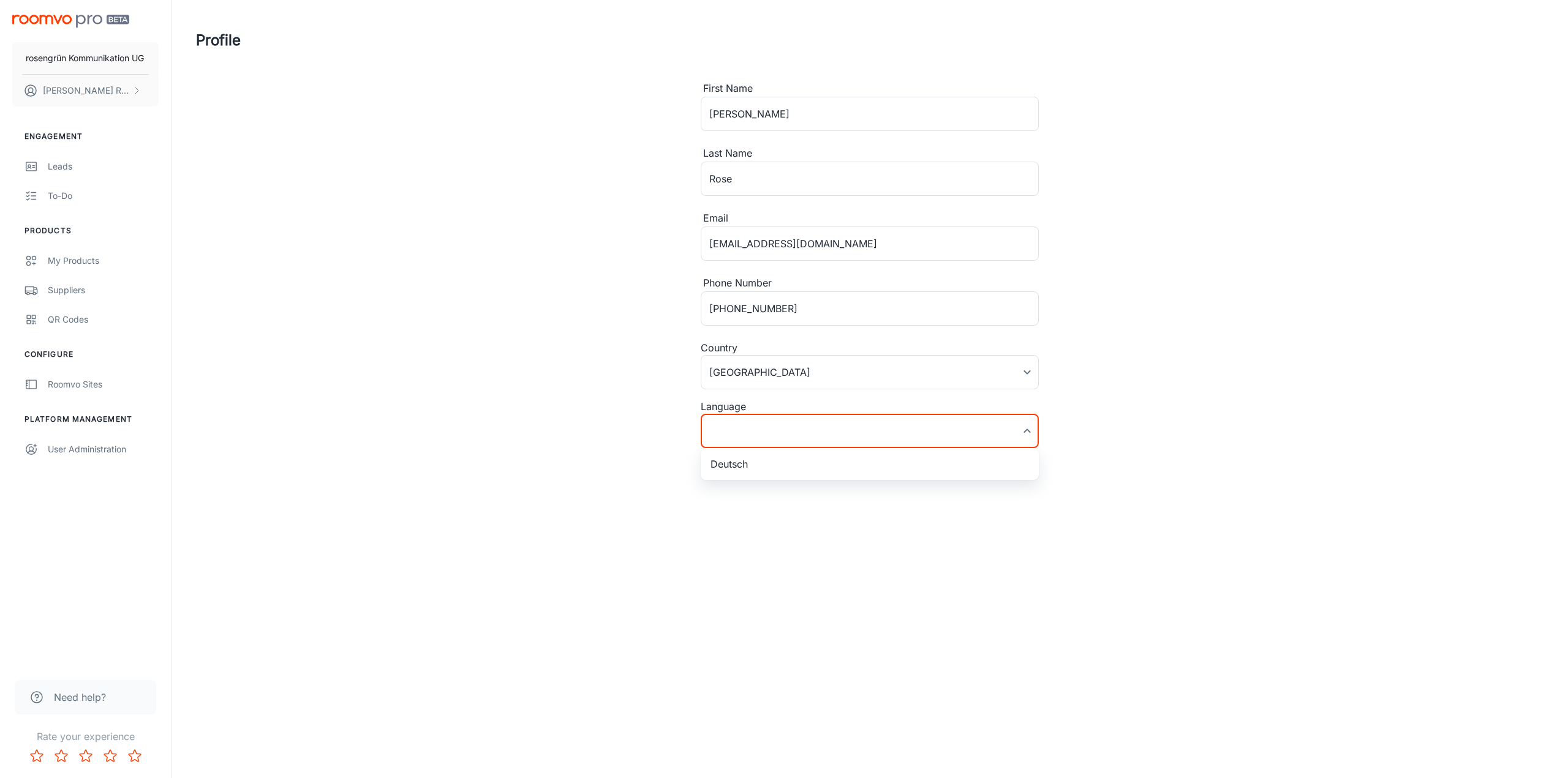
click at [750, 429] on body "rosengrün Kommunikation UG [PERSON_NAME] Engagement Leads To-do Products My Pro…" at bounding box center [784, 389] width 1568 height 778
click at [751, 462] on li "Deutsch" at bounding box center [869, 464] width 338 height 22
type input "de-de"
click at [994, 464] on button "Update" at bounding box center [1014, 469] width 50 height 22
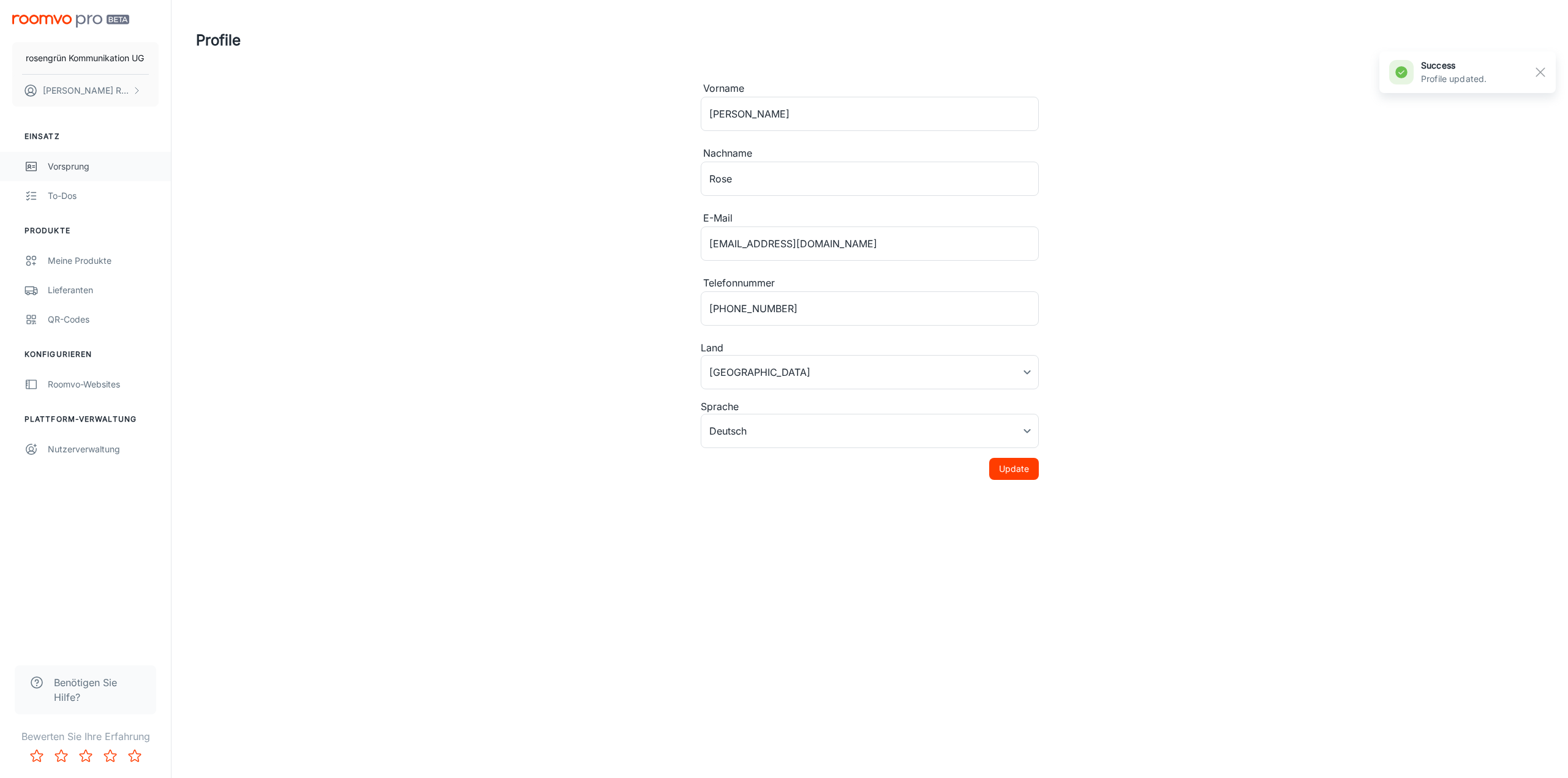
click at [84, 164] on div "Vorsprung" at bounding box center [103, 166] width 111 height 13
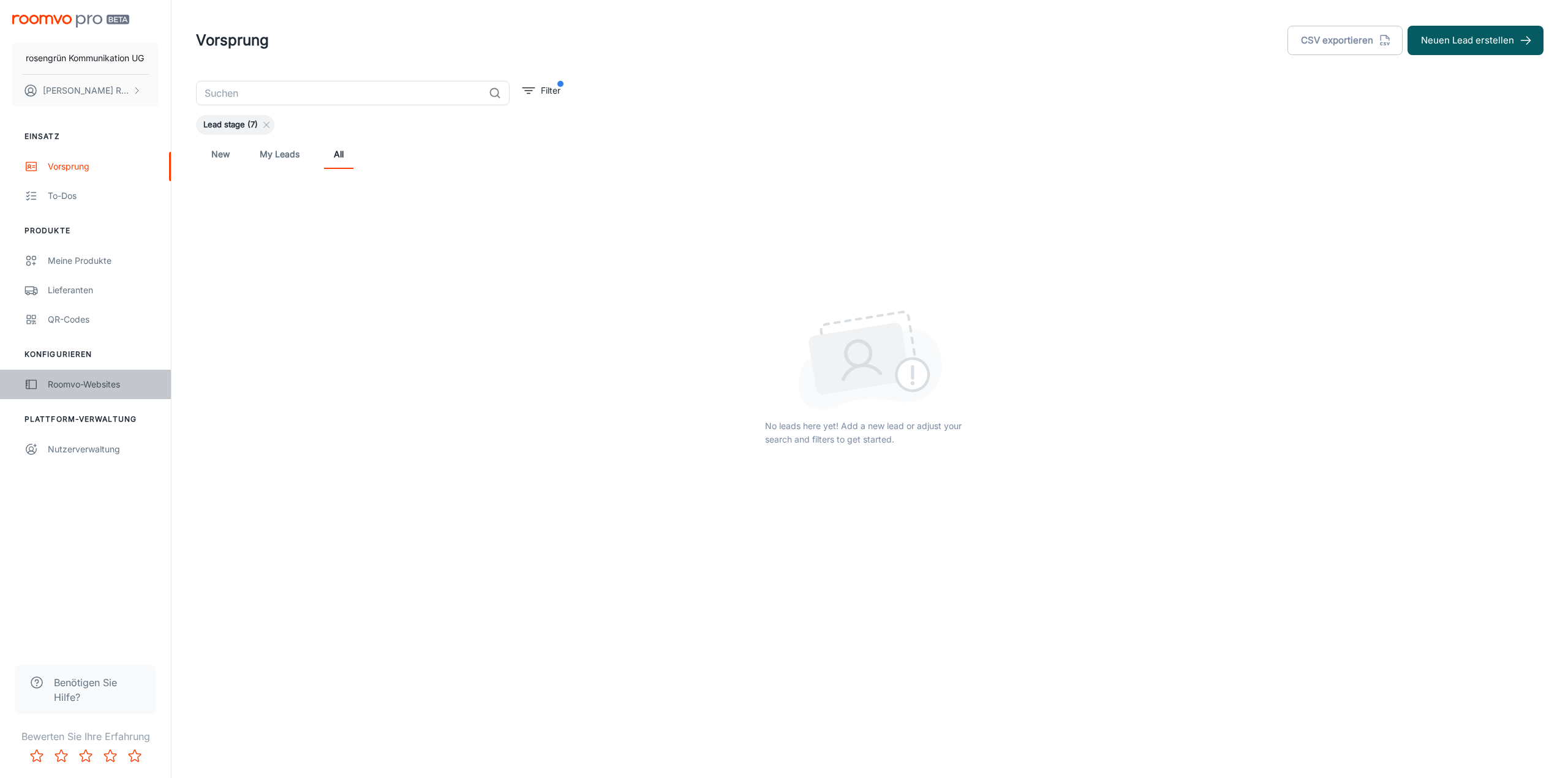
click at [74, 389] on div "Roomvo-Websites" at bounding box center [103, 384] width 111 height 13
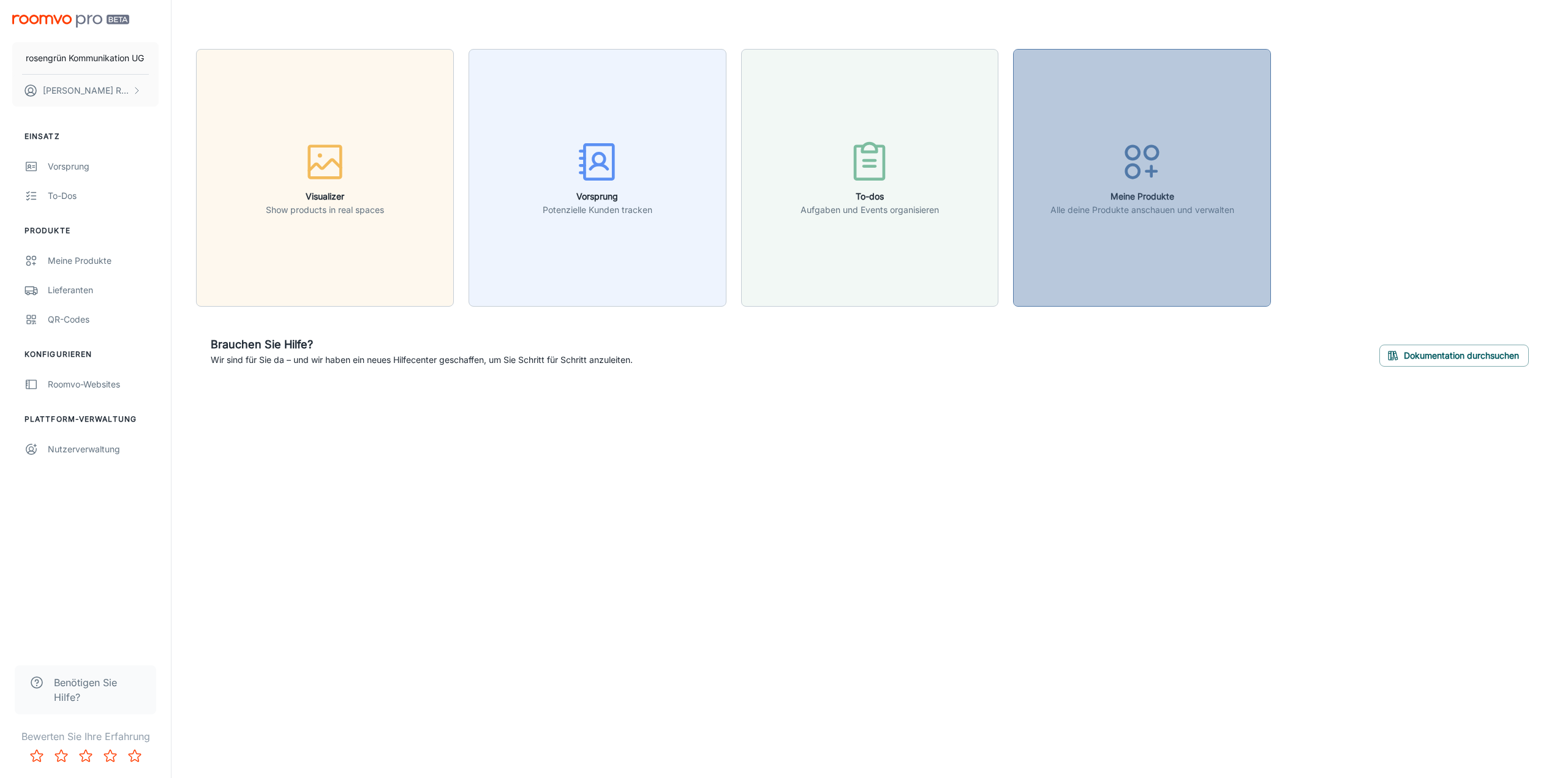
click at [1049, 269] on button "Meine Produkte Alle deine Produkte anschauen und verwalten" at bounding box center [1142, 178] width 258 height 258
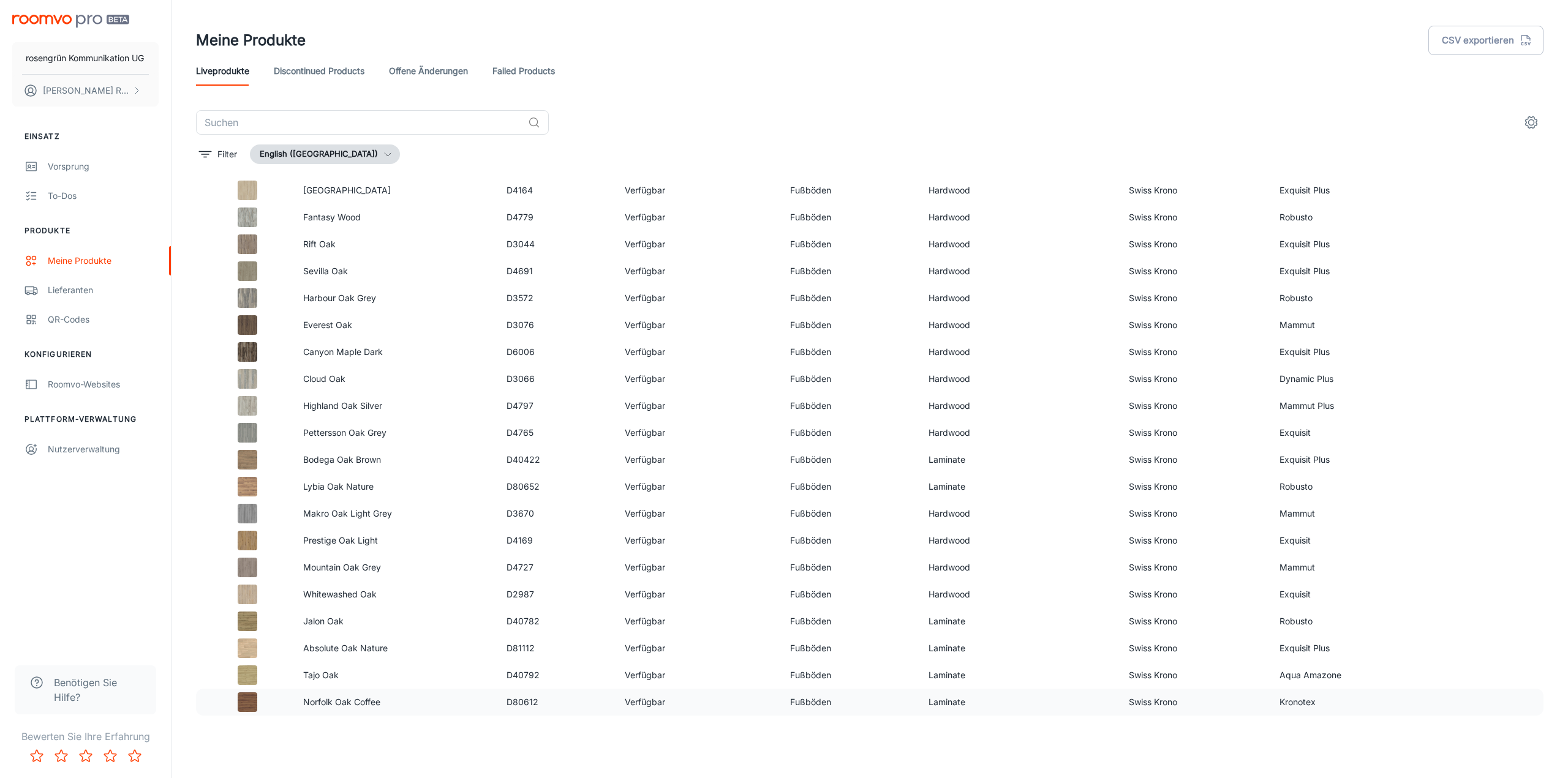
scroll to position [4662, 0]
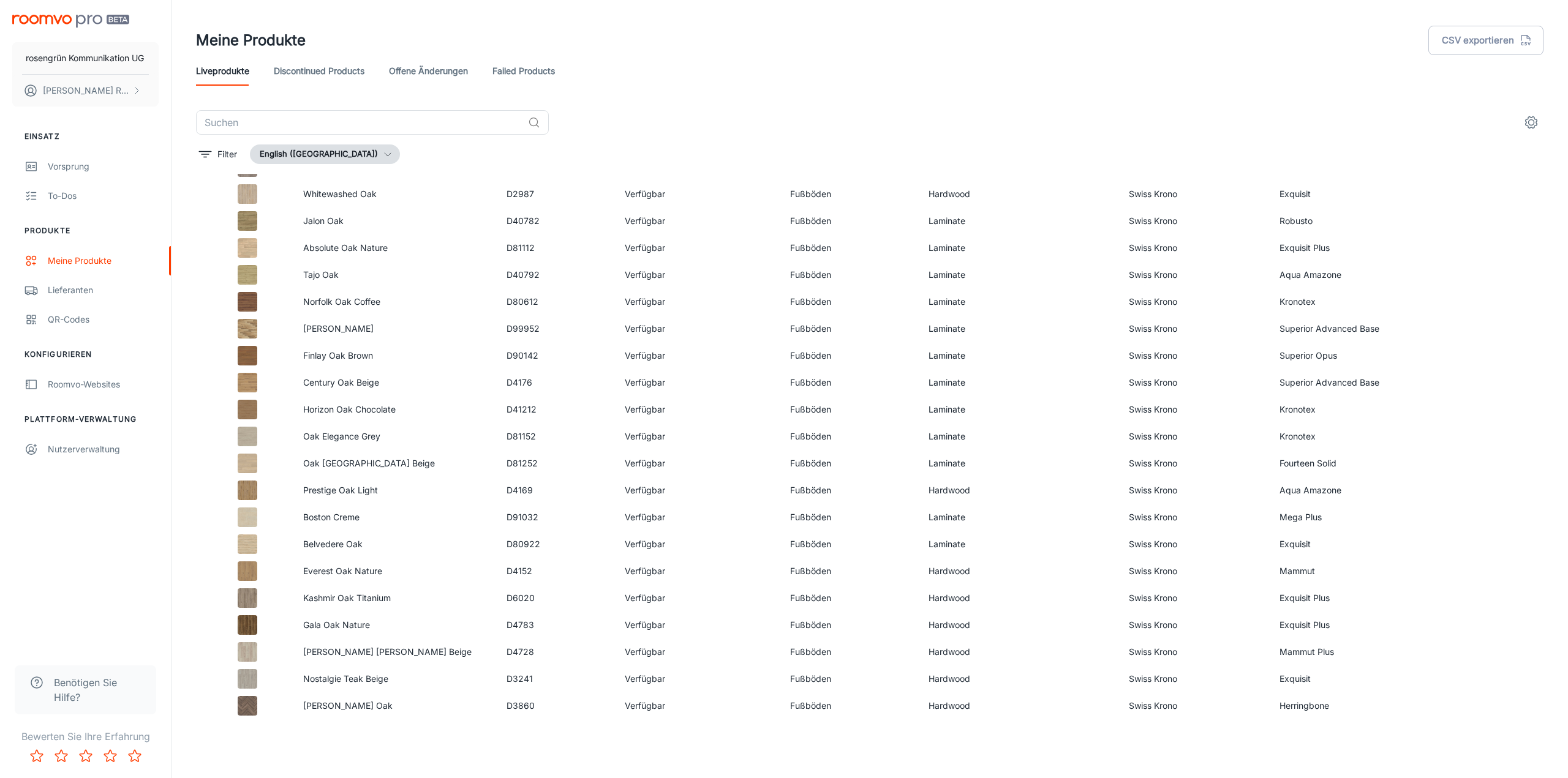
click at [1532, 117] on icon "settings" at bounding box center [1531, 123] width 12 height 12
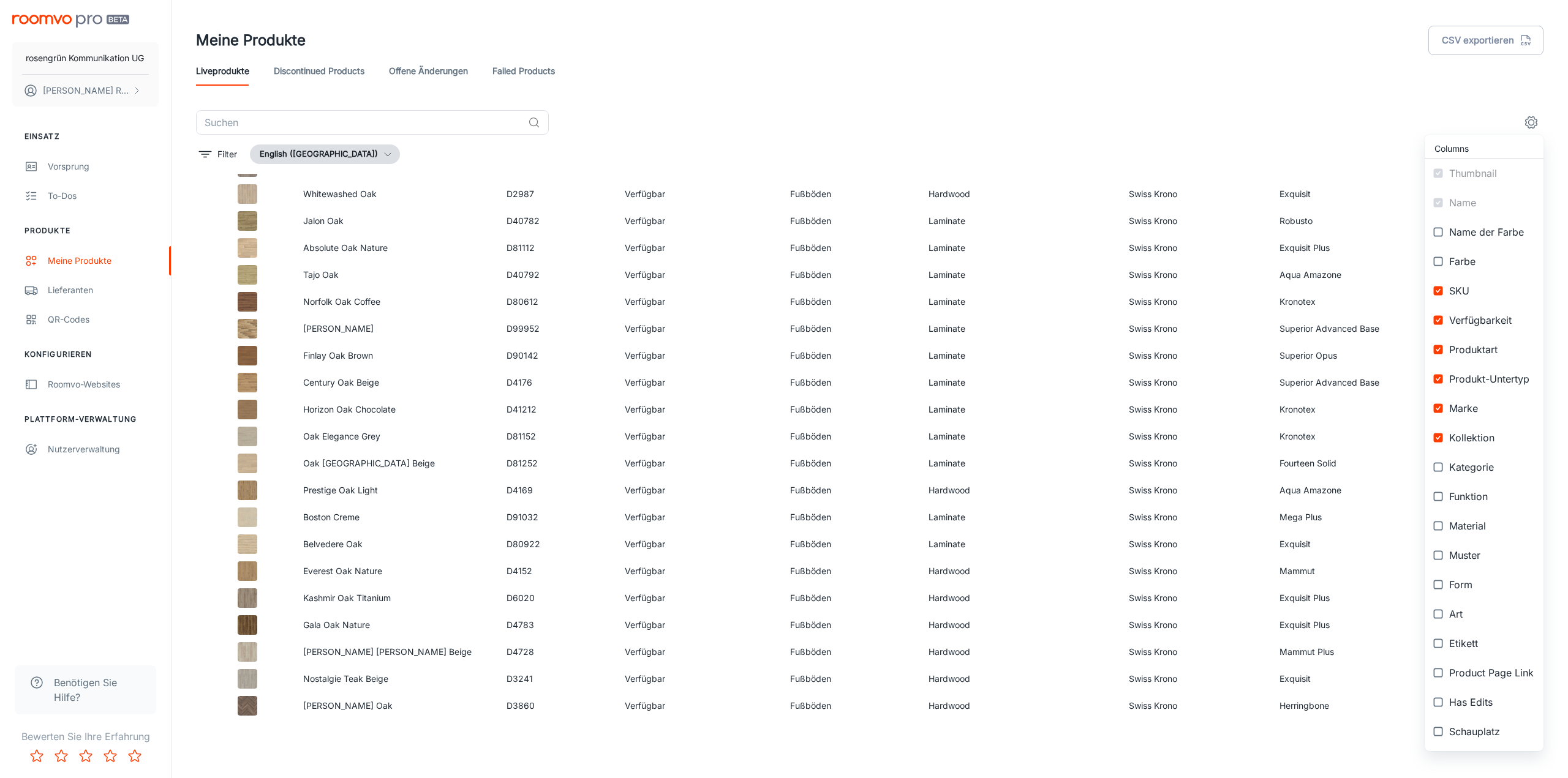
click at [1532, 117] on div at bounding box center [784, 389] width 1568 height 778
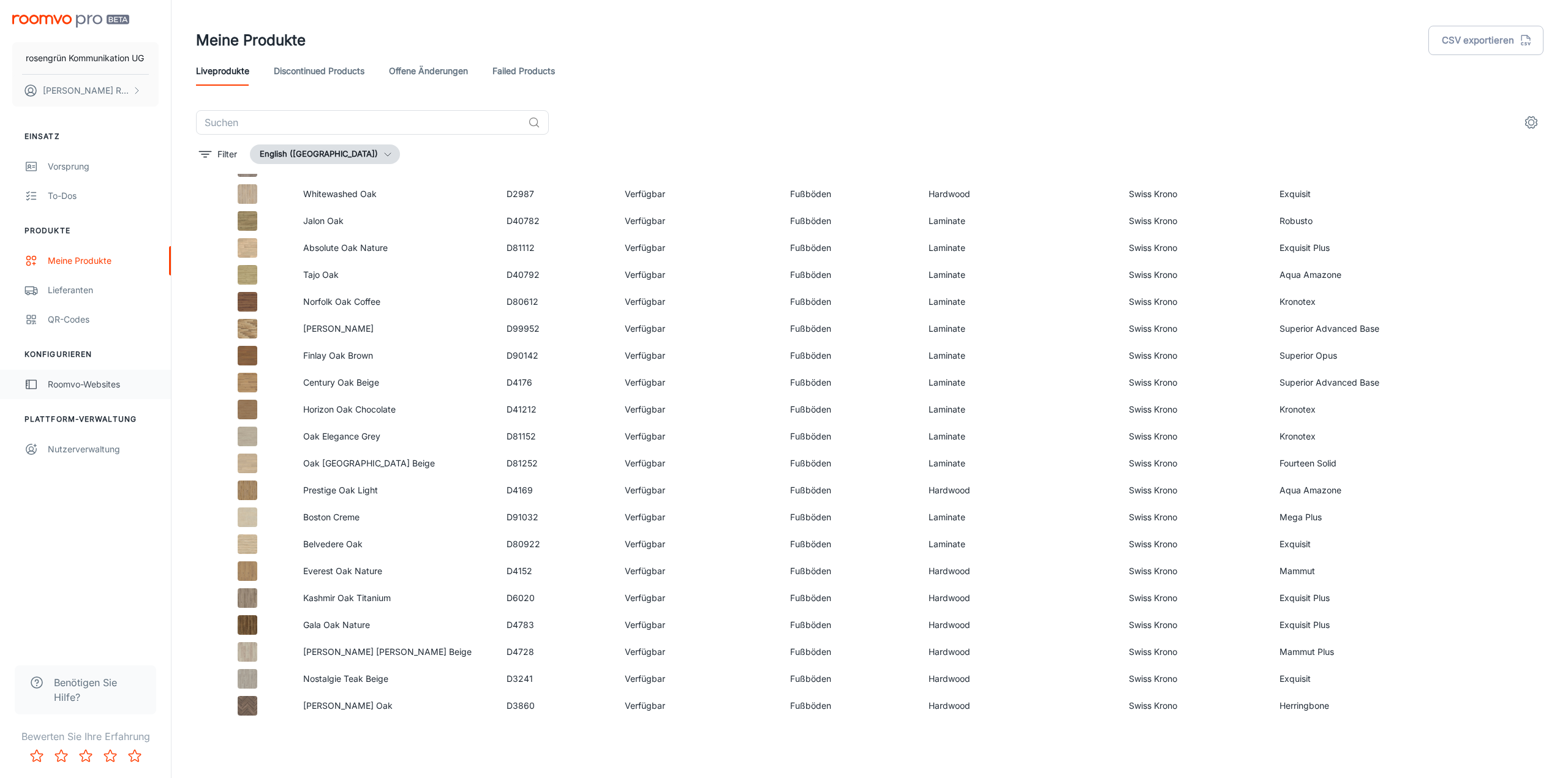
click at [87, 389] on div "Roomvo-Websites" at bounding box center [103, 384] width 111 height 13
